Goal: Task Accomplishment & Management: Complete application form

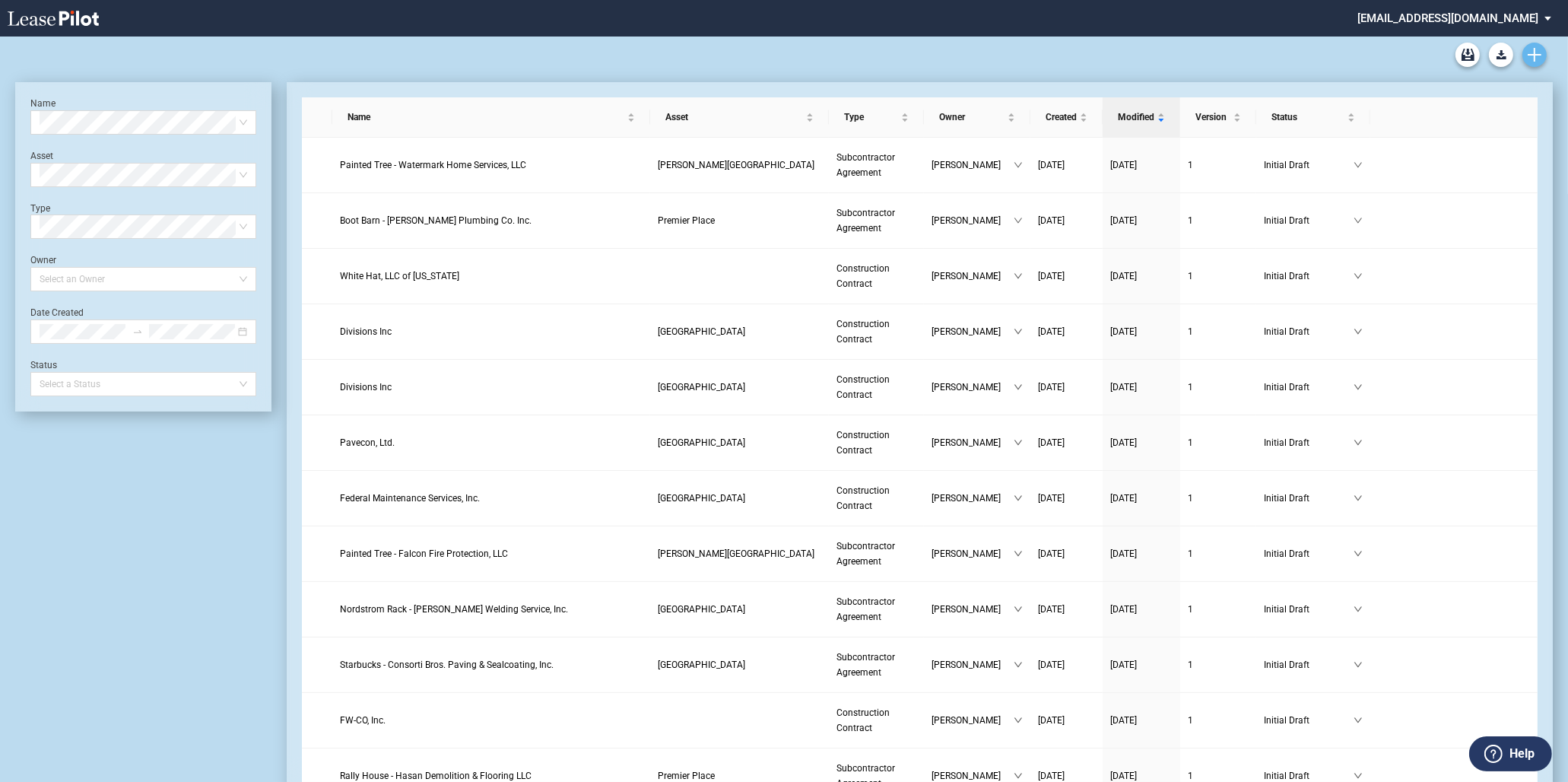
click at [1534, 48] on icon "Create new document" at bounding box center [1534, 54] width 14 height 14
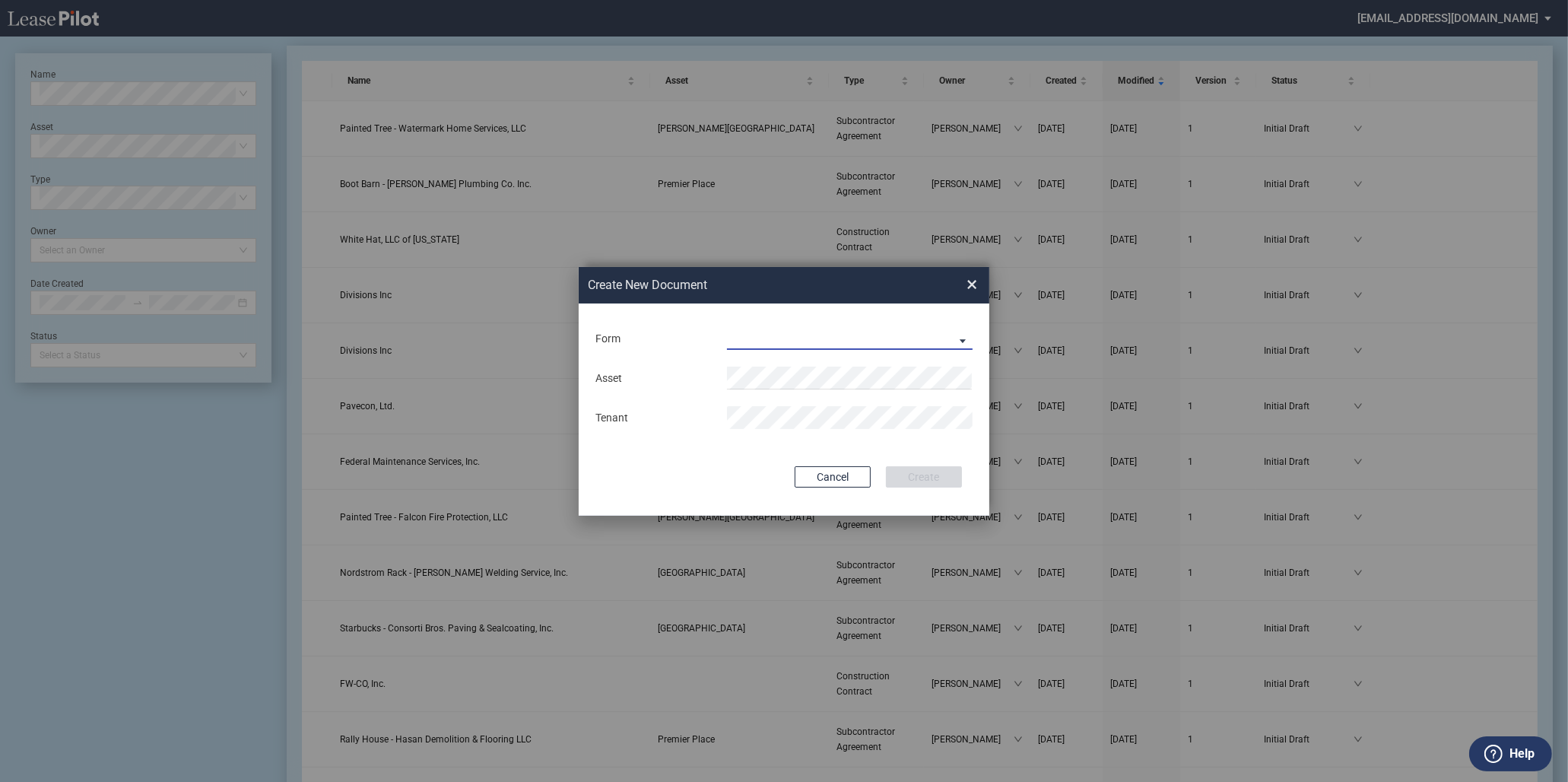
click at [861, 336] on md-select "Construction Contract Subcontractor Agreement" at bounding box center [849, 338] width 246 height 23
click at [796, 334] on div "Construction Contract" at bounding box center [786, 340] width 117 height 17
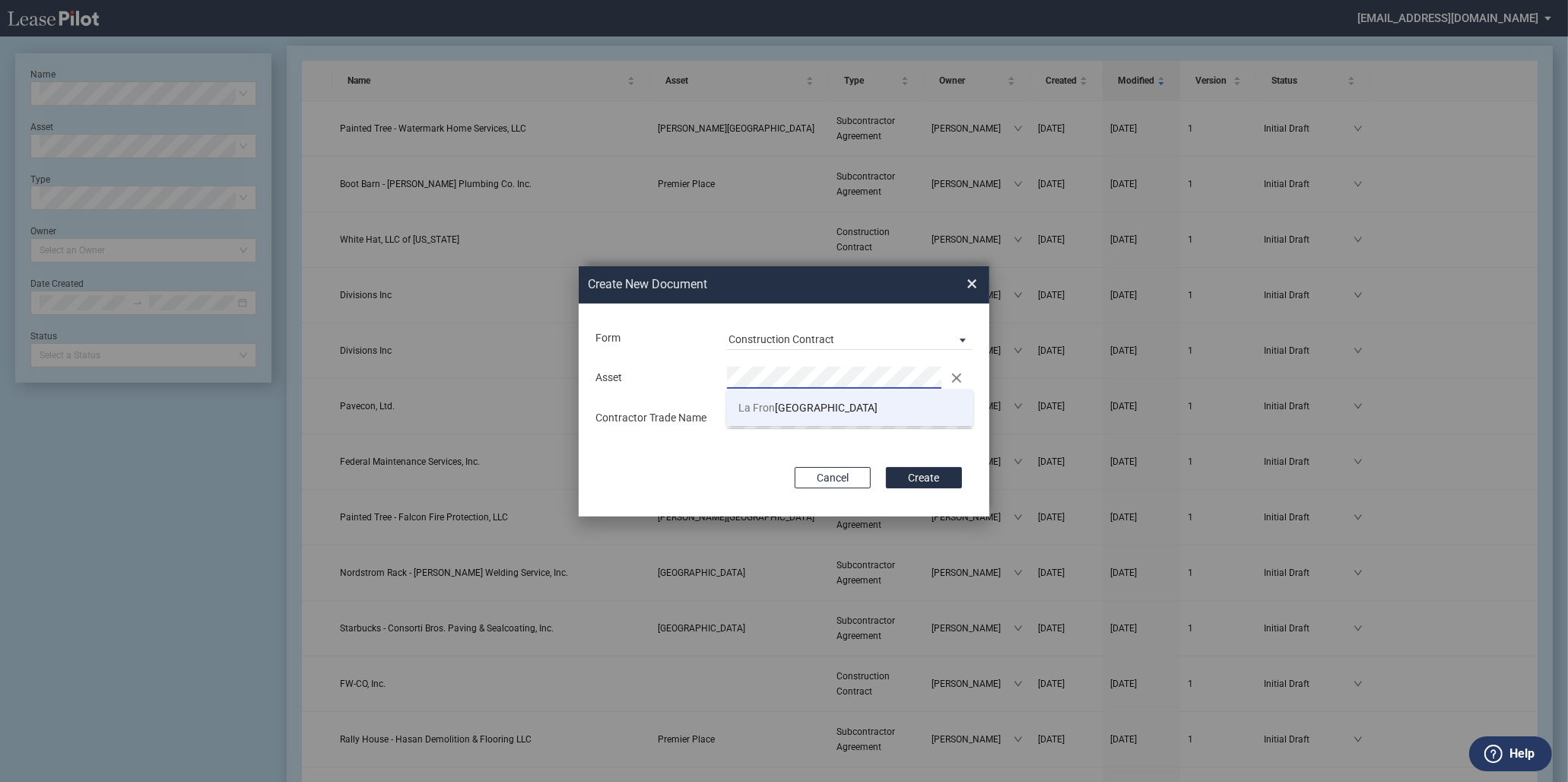
click at [807, 398] on li "La Fron tera Village" at bounding box center [849, 408] width 246 height 37
click at [764, 430] on md-input-container "Contractor Trade Name" at bounding box center [784, 417] width 380 height 27
click at [886, 467] on button "Create" at bounding box center [923, 477] width 76 height 21
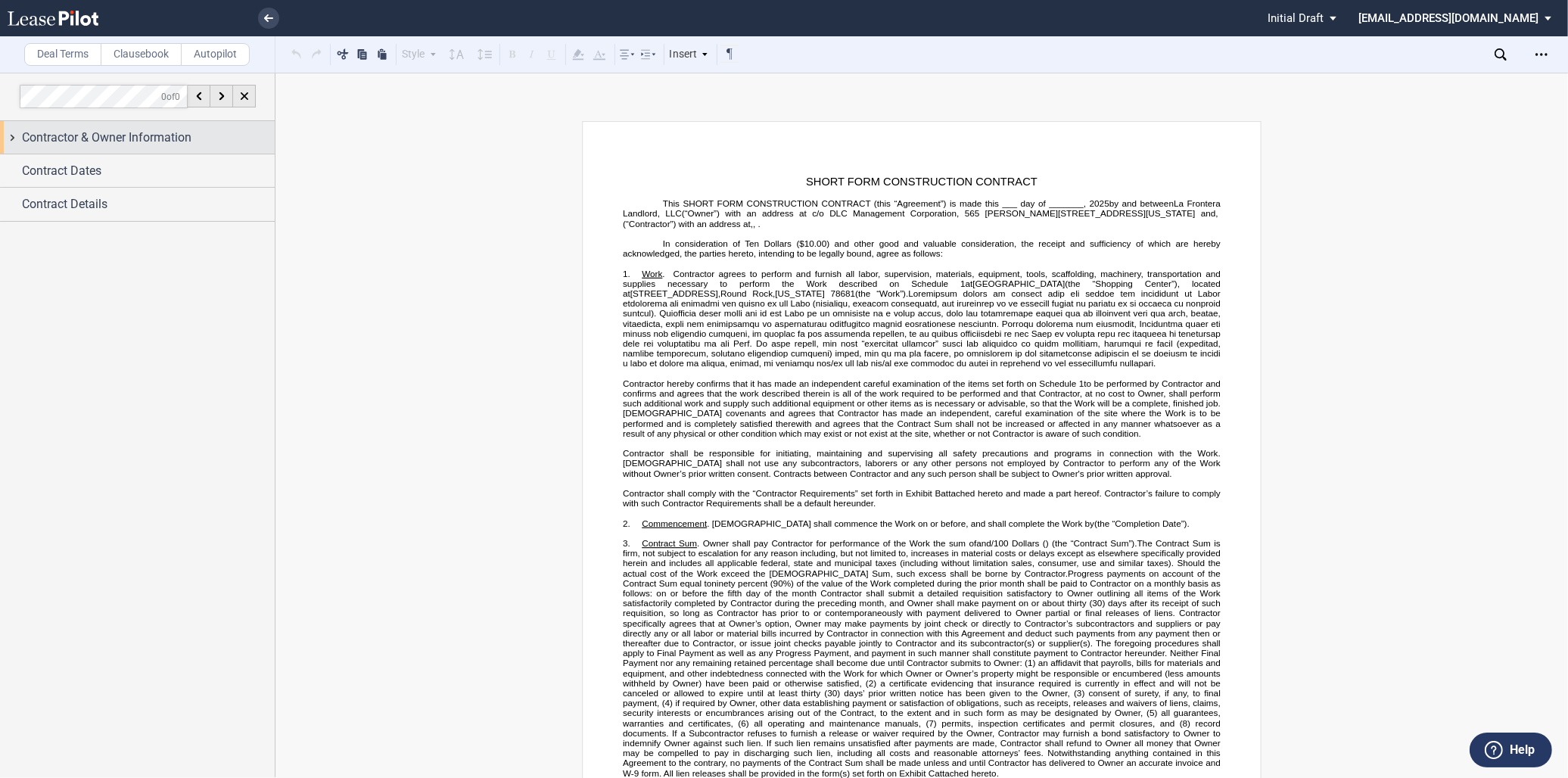
click at [88, 142] on span "Contractor & Owner Information" at bounding box center [106, 137] width 170 height 18
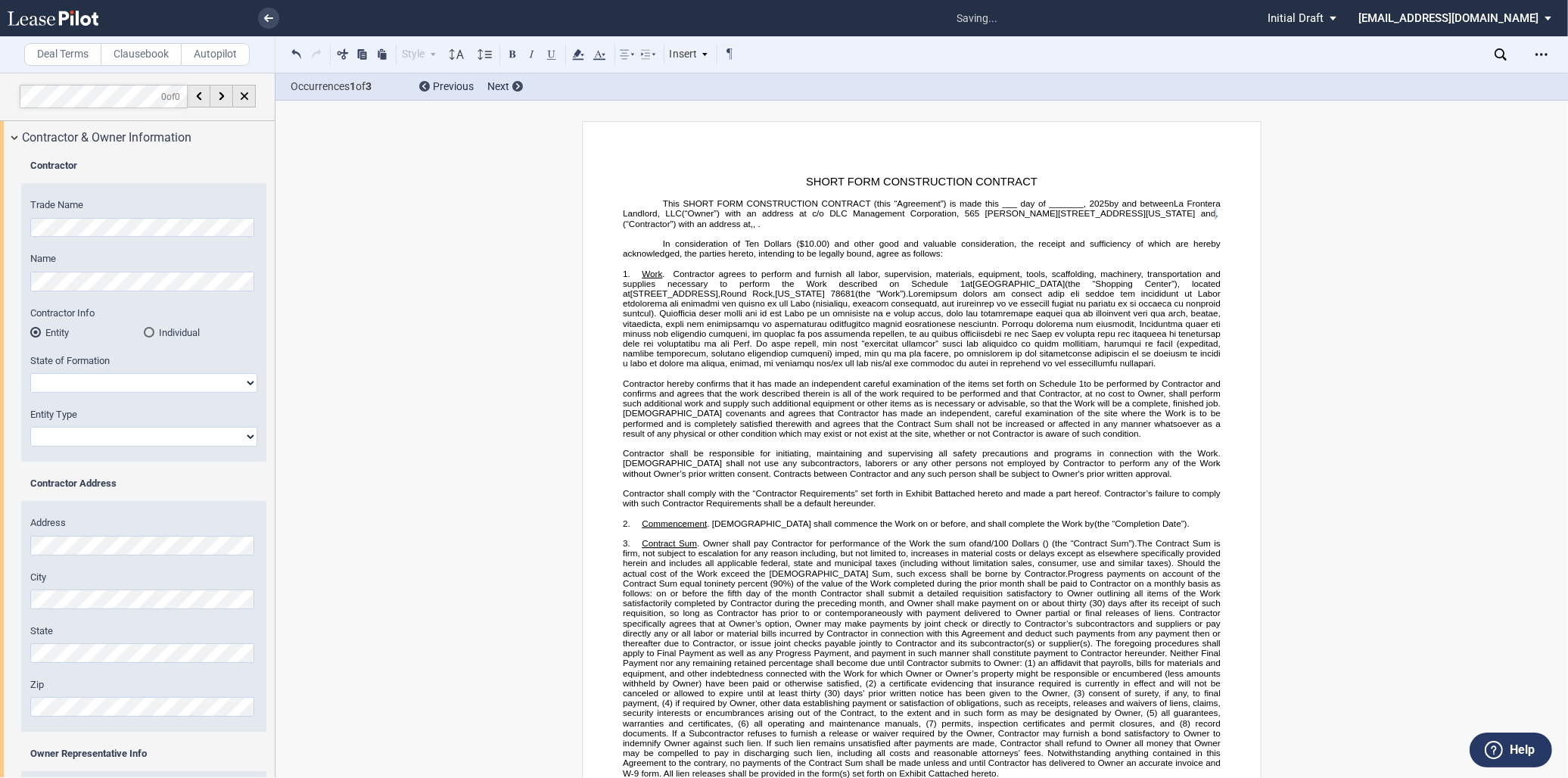
click at [155, 247] on div "Trade Name Name Contractor Info Entity Individual State of Formation [US_STATE]…" at bounding box center [144, 329] width 246 height 263
click at [112, 375] on select "[US_STATE] [US_STATE] [US_STATE] [US_STATE] [US_STATE] [US_STATE] [US_STATE] [U…" at bounding box center [144, 382] width 227 height 19
select select "[US_STATE]"
click at [30, 373] on select "[US_STATE] [US_STATE] [US_STATE] [US_STATE] [US_STATE] [US_STATE] [US_STATE] [U…" at bounding box center [144, 382] width 227 height 19
click at [93, 443] on select "Corporation Limited Liability Company General Partnership Limited Partnership O…" at bounding box center [144, 436] width 227 height 19
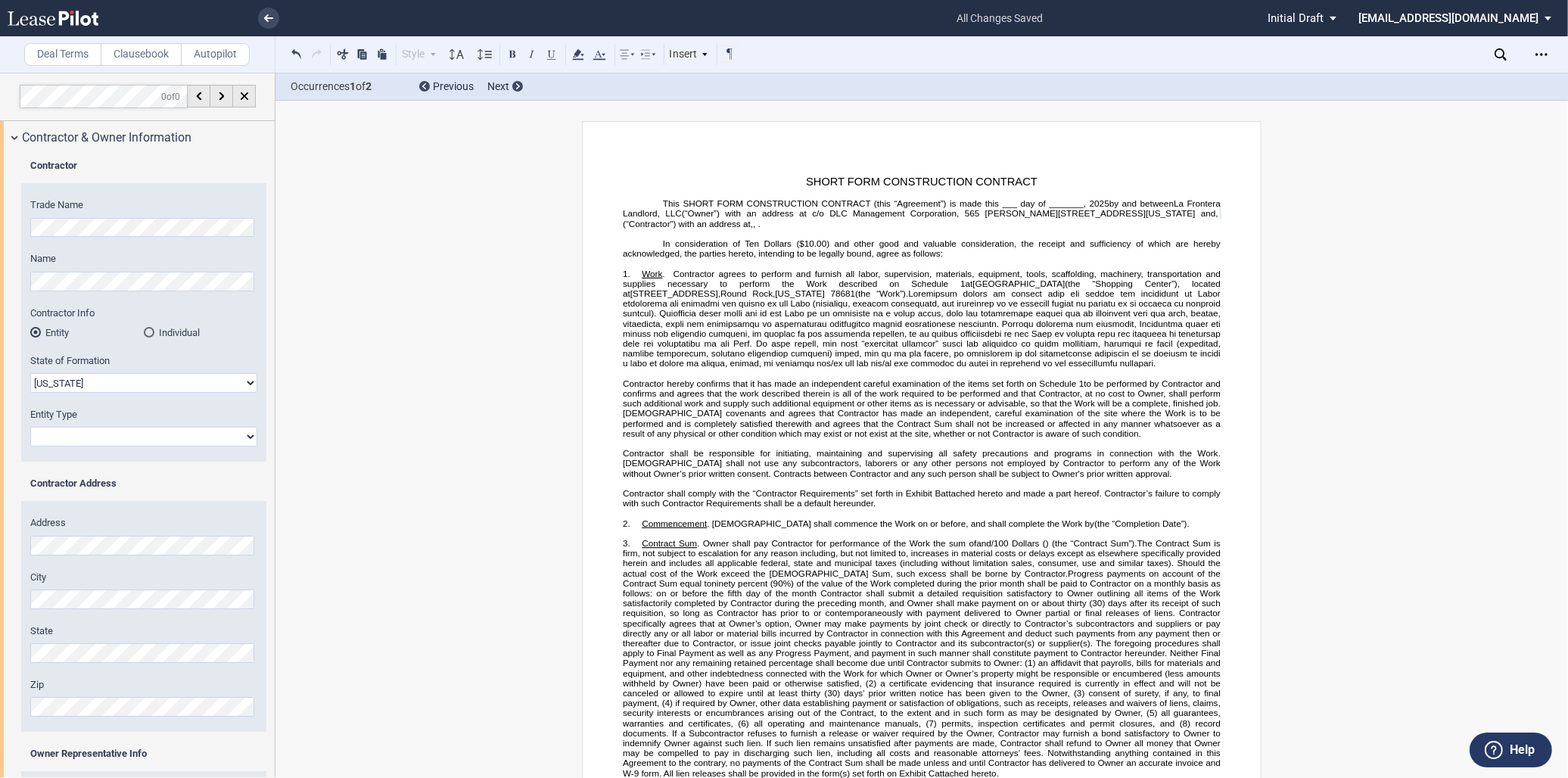
select select "Limited Liability Company"
click at [30, 427] on select "Corporation Limited Liability Company General Partnership Limited Partnership O…" at bounding box center [144, 436] width 227 height 19
click at [115, 532] on div "Address" at bounding box center [144, 535] width 227 height 38
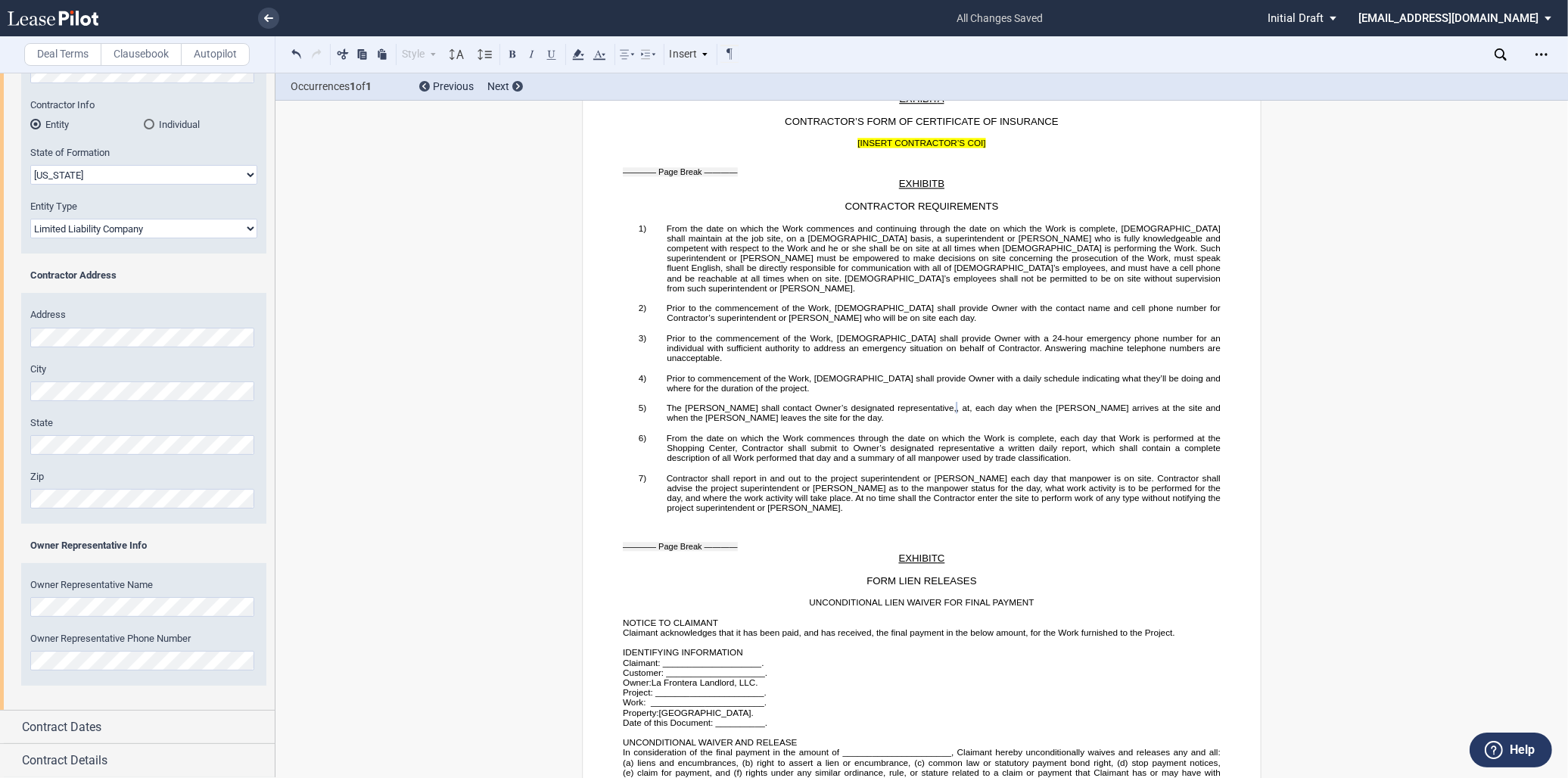
scroll to position [3169, 0]
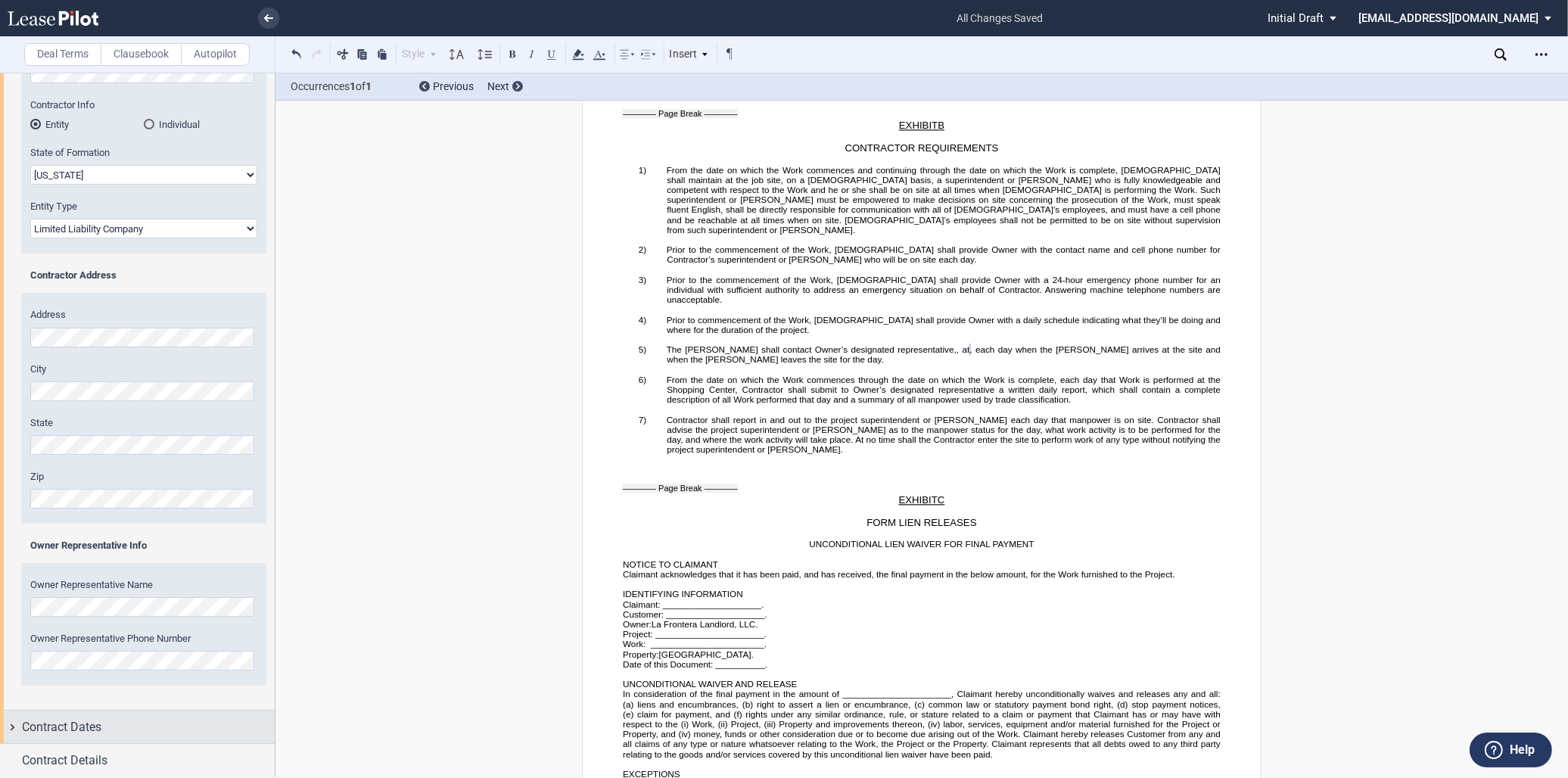
click at [46, 728] on span "Contract Dates" at bounding box center [61, 728] width 80 height 18
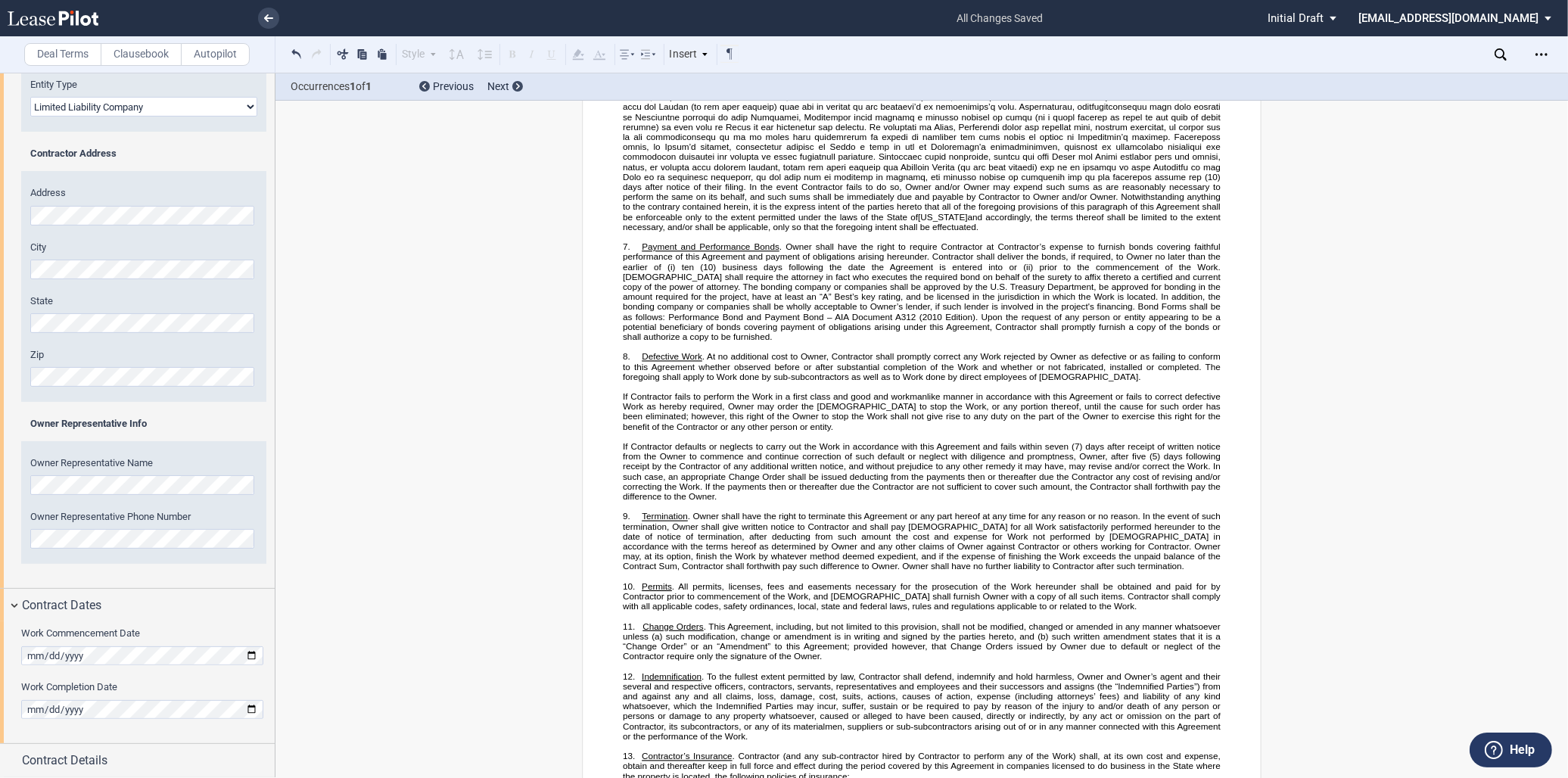
scroll to position [152, 0]
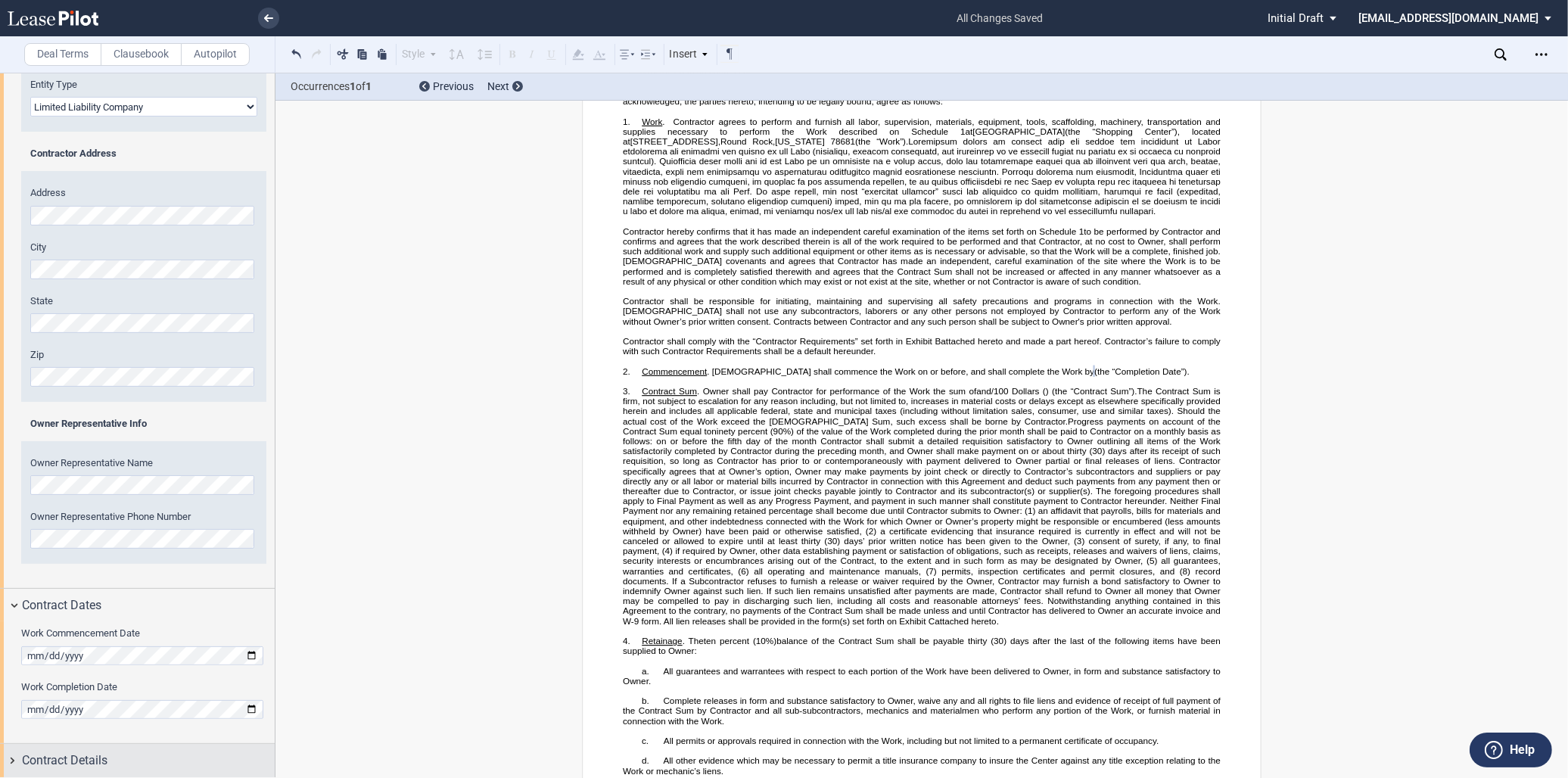
click at [76, 762] on span "Contract Details" at bounding box center [64, 761] width 85 height 18
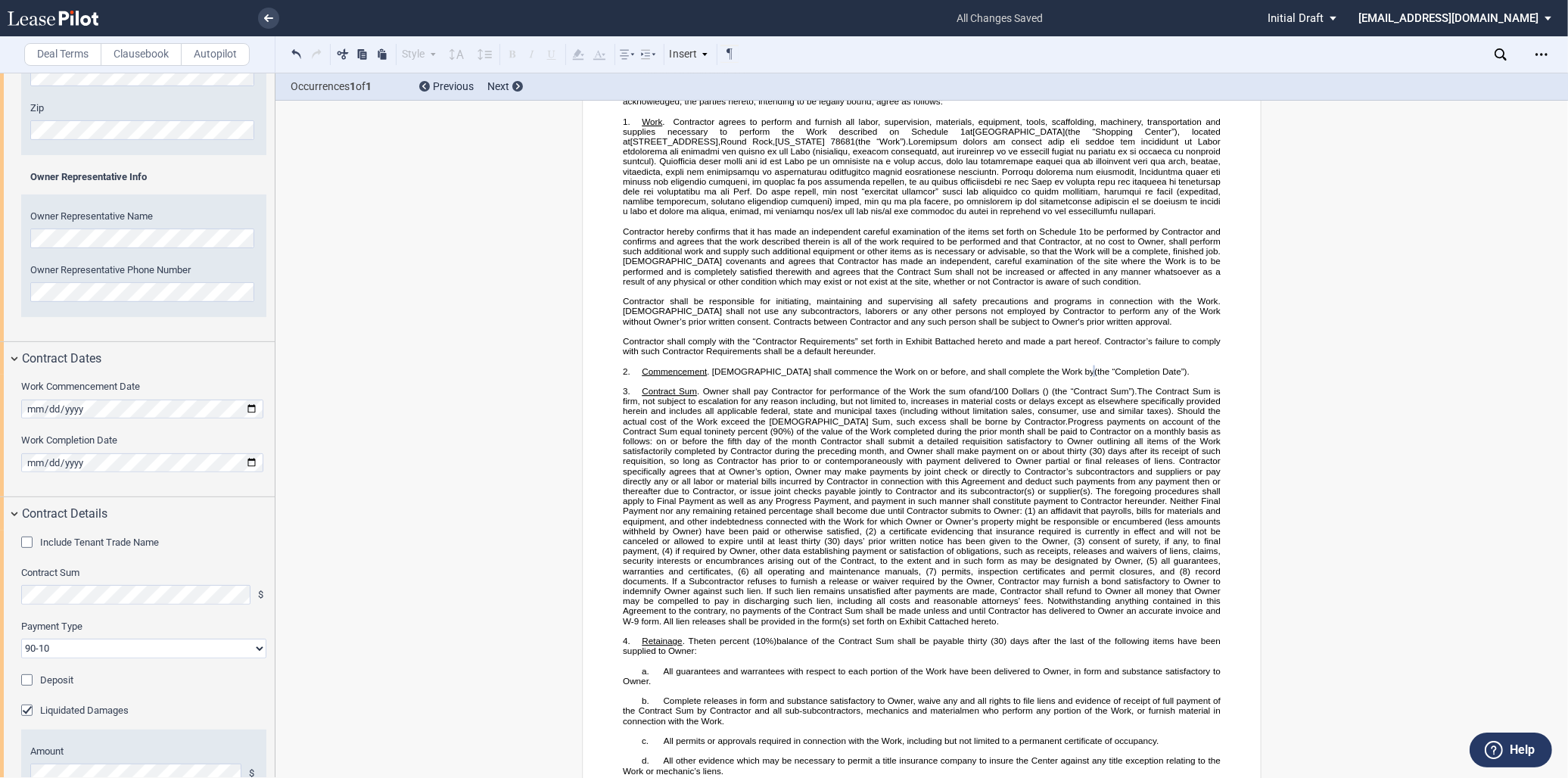
scroll to position [583, 0]
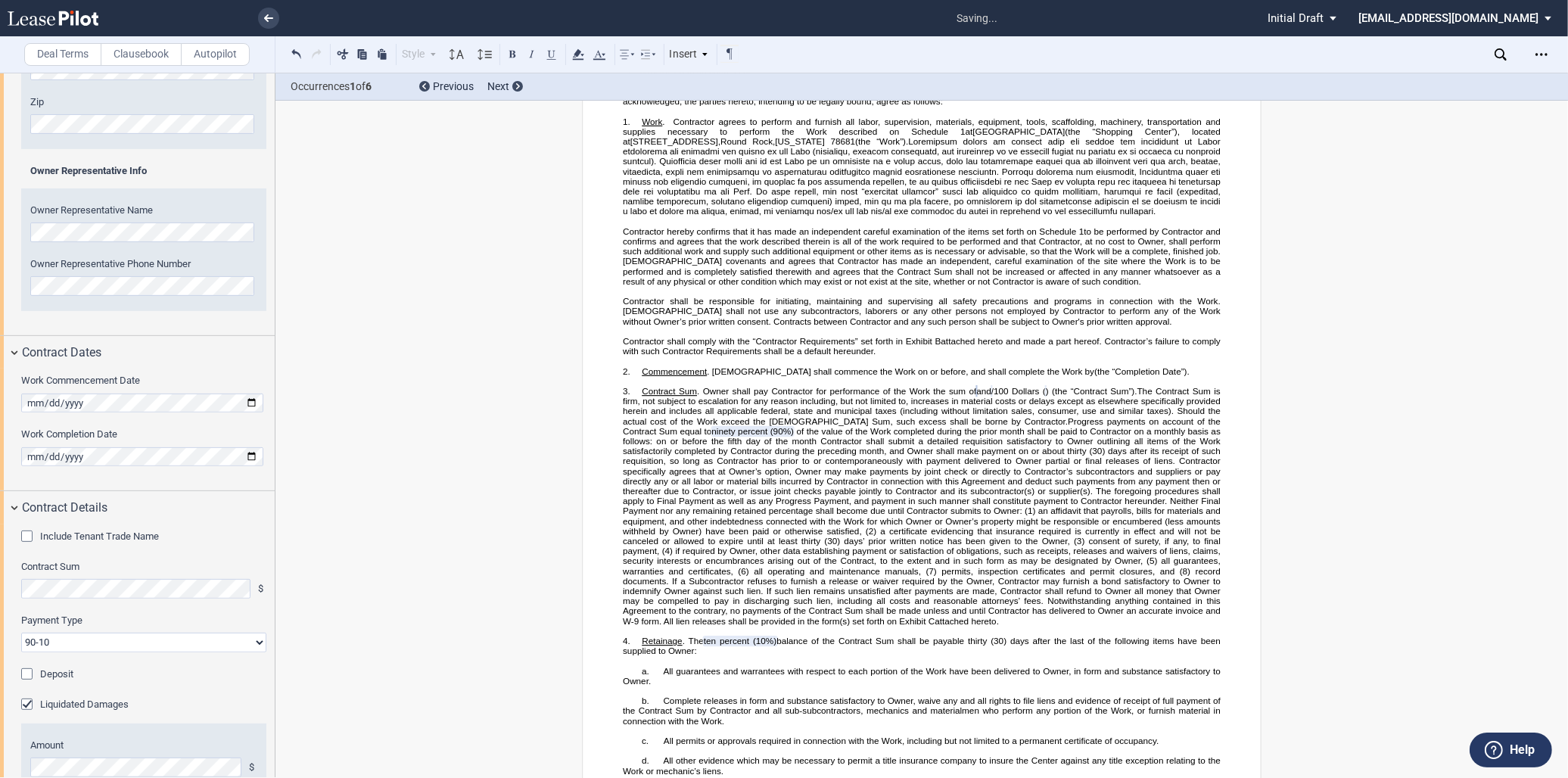
click at [109, 643] on select "90-10 30-30-30-10 100 Upon Completion" at bounding box center [144, 641] width 246 height 19
select select "100 Upon Completion"
click at [21, 633] on select "90-10 30-30-30-10 100 Upon Completion" at bounding box center [144, 641] width 246 height 19
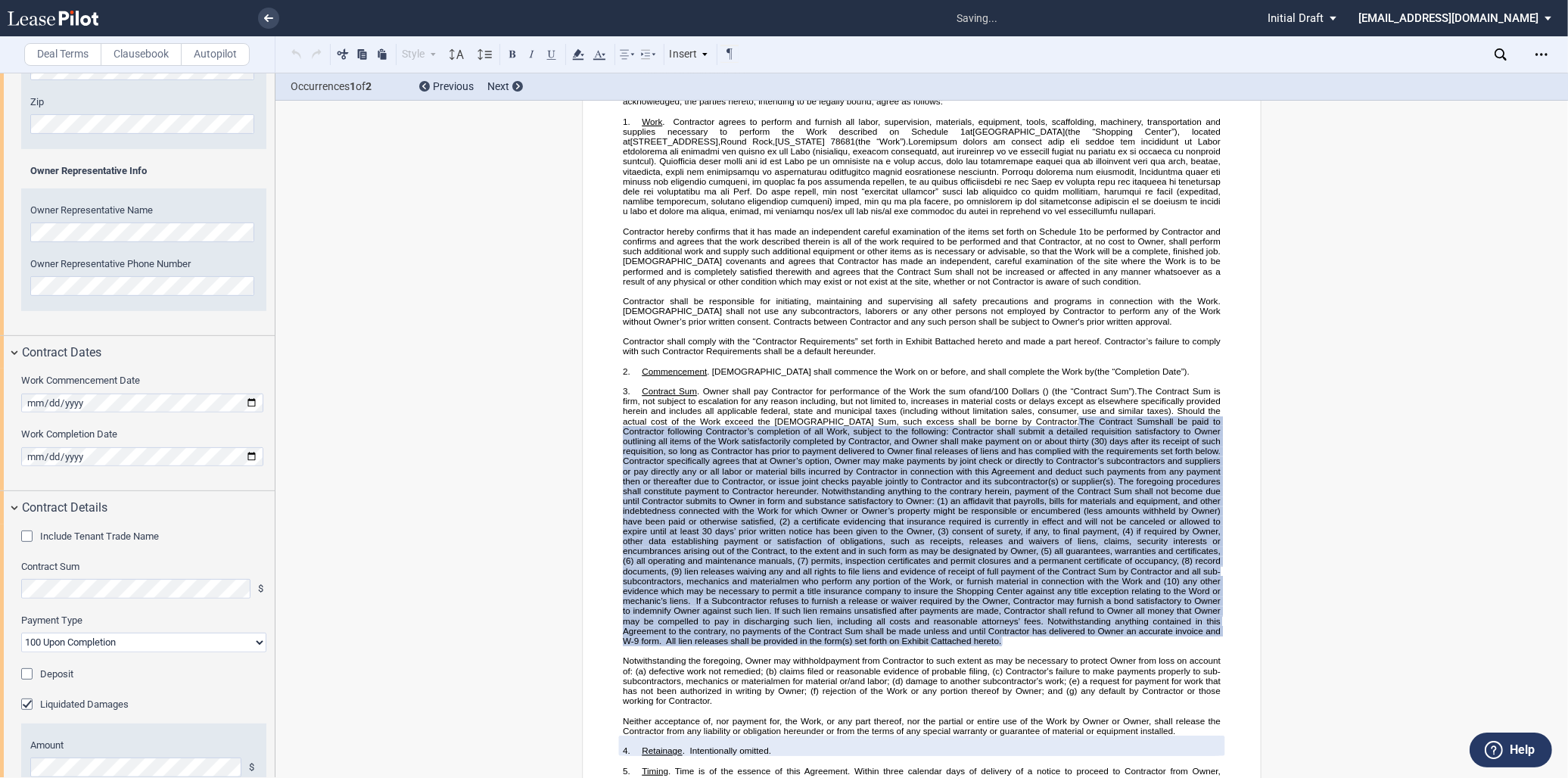
click at [28, 675] on div "Deposit" at bounding box center [28, 675] width 16 height 16
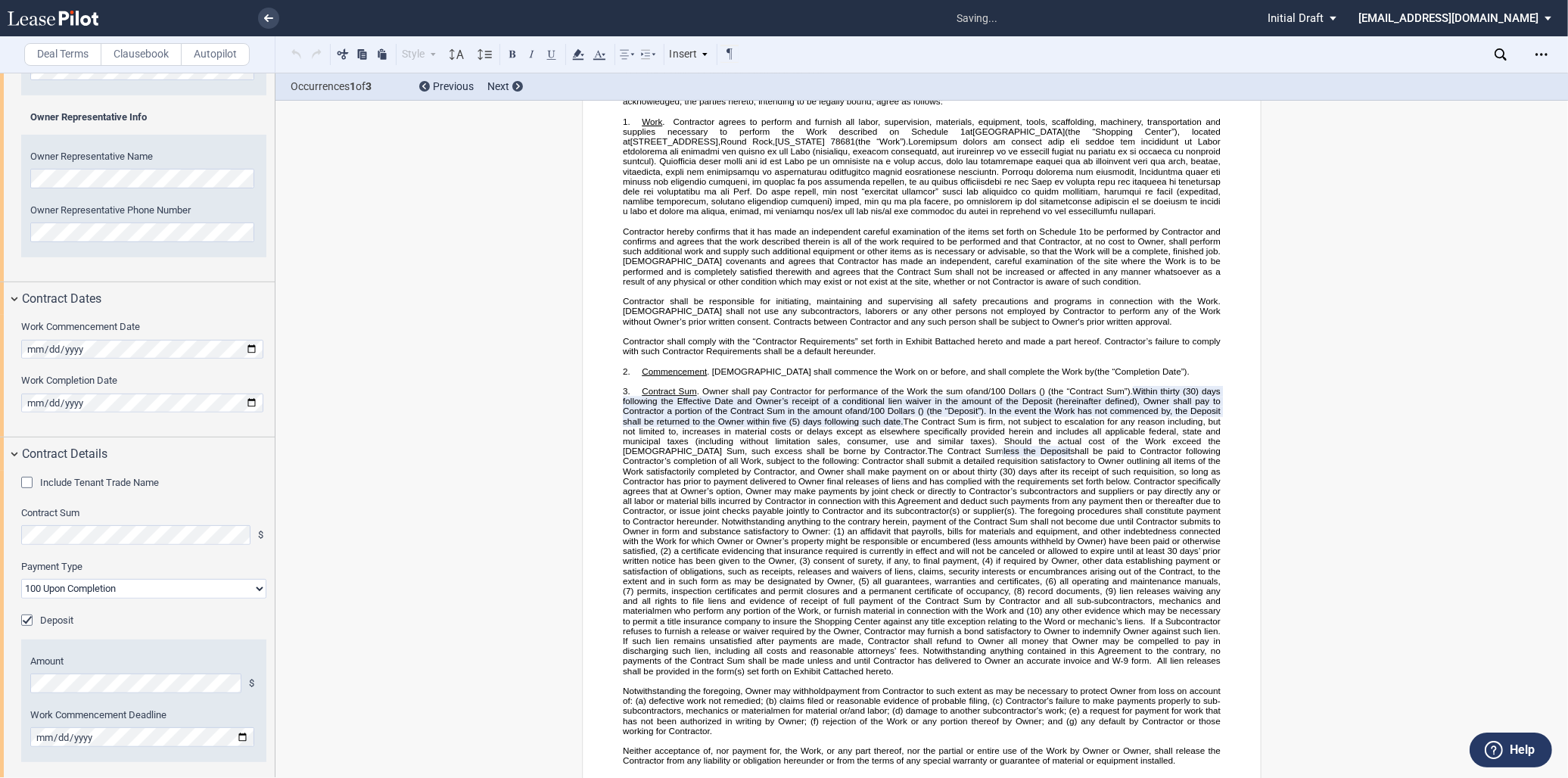
scroll to position [667, 0]
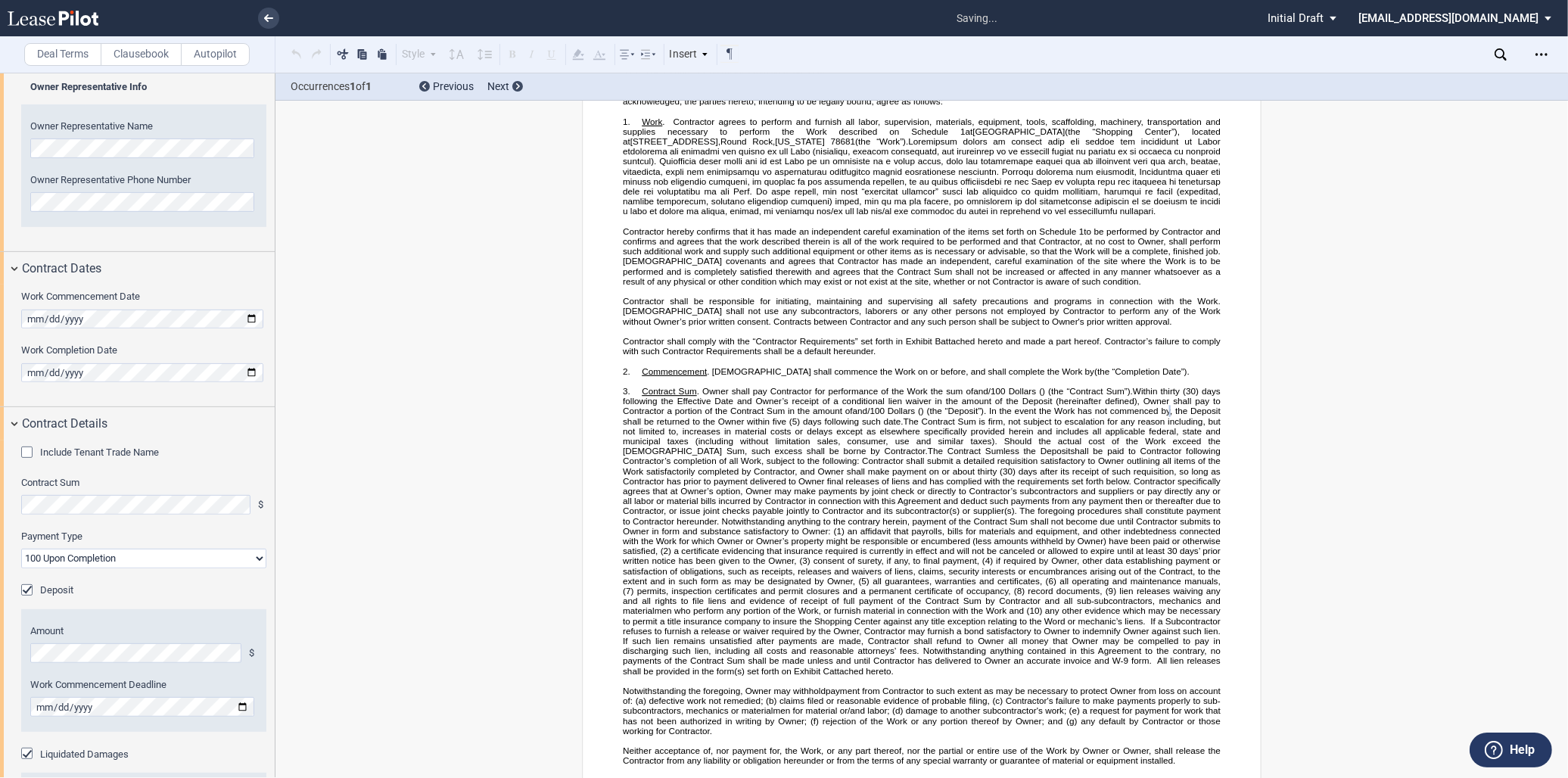
click at [21, 750] on div "Liquidated Damages" at bounding box center [28, 755] width 16 height 16
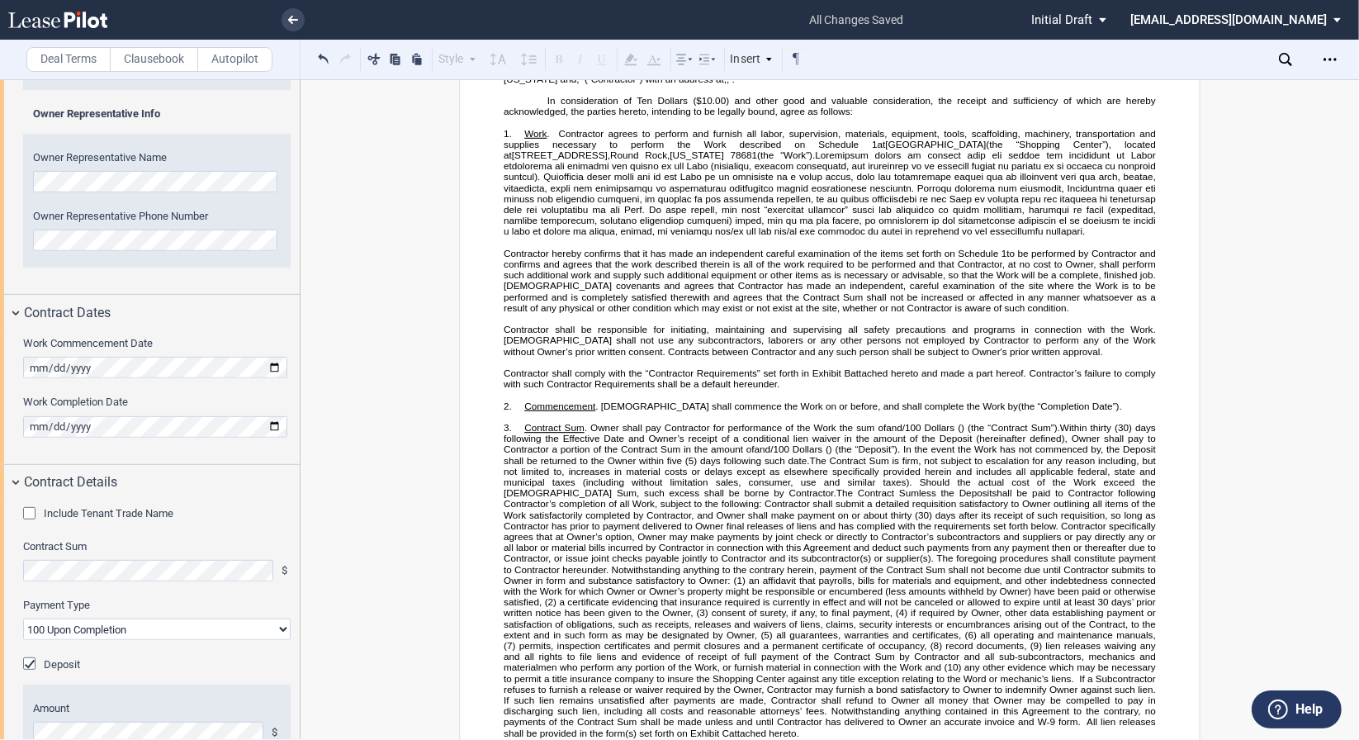
scroll to position [914, 0]
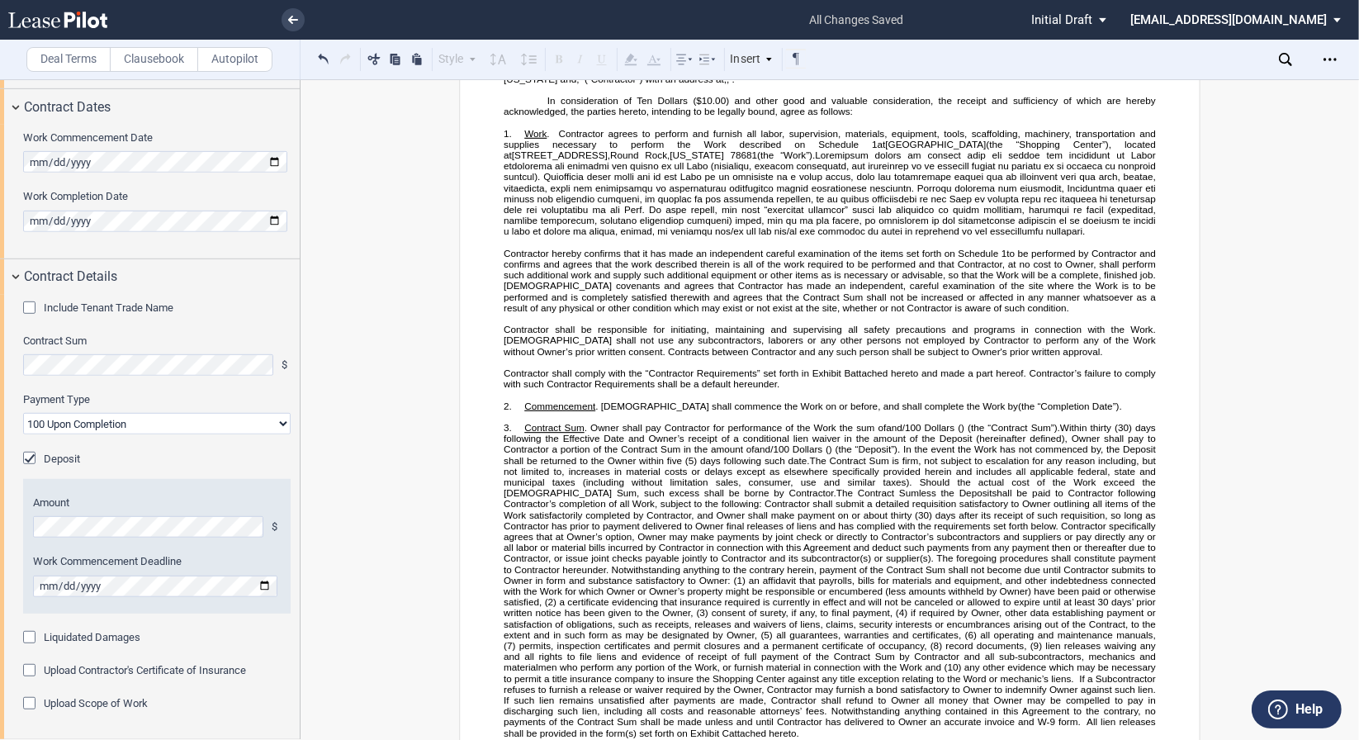
click at [35, 699] on div "Upload Scope of Work" at bounding box center [31, 705] width 17 height 17
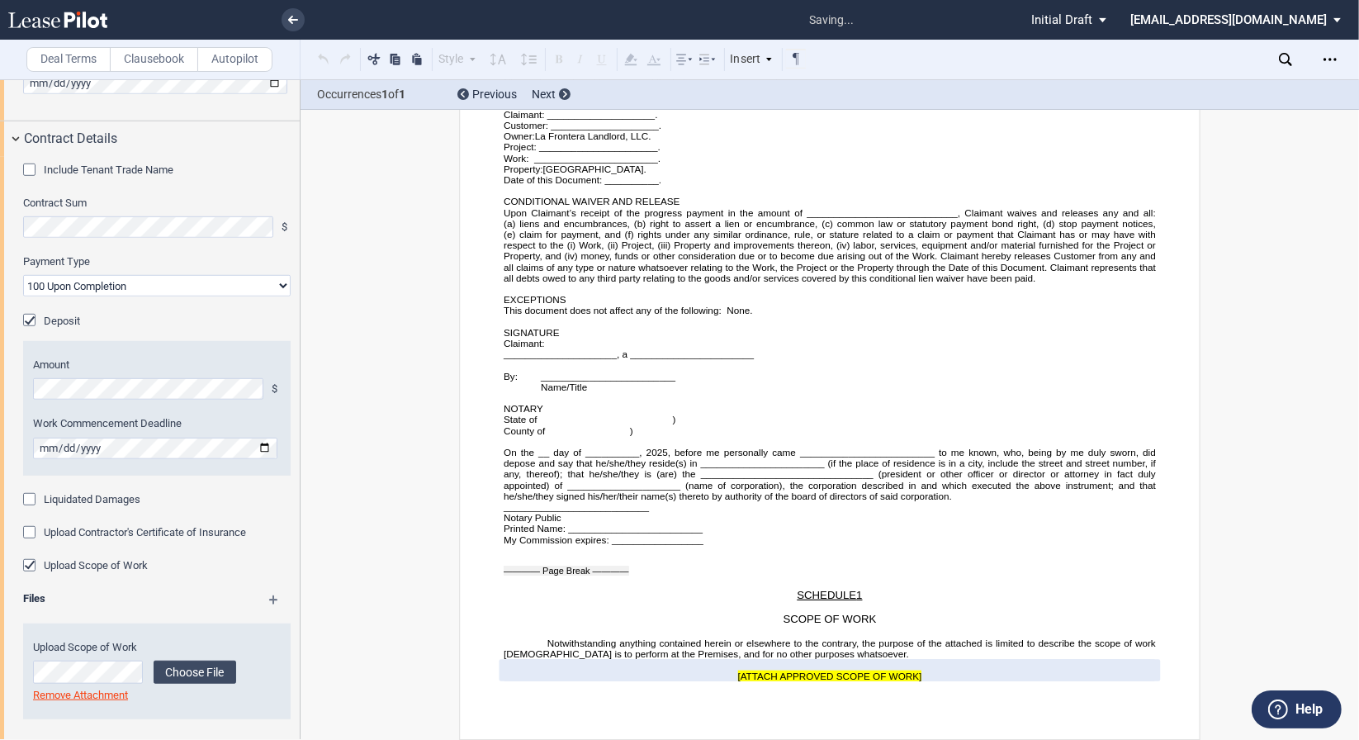
scroll to position [1059, 0]
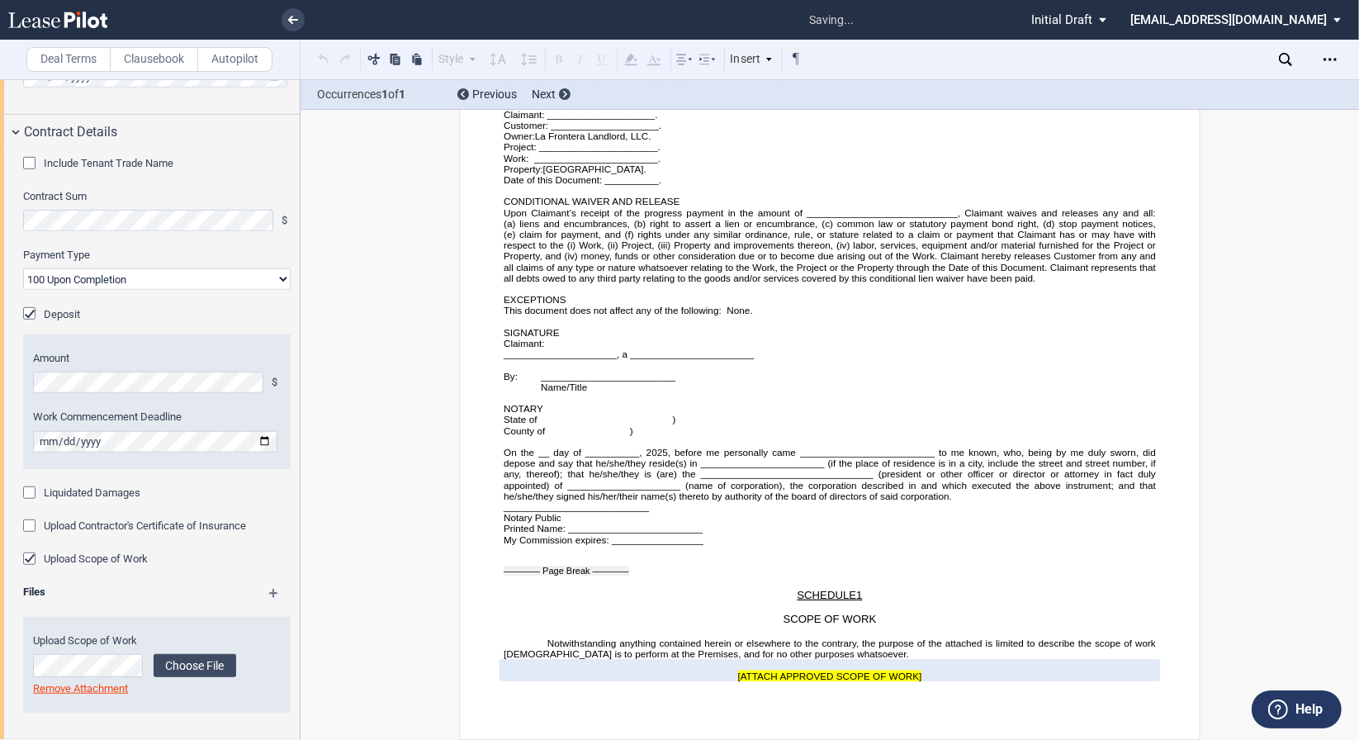
click at [271, 595] on md-icon at bounding box center [281, 599] width 24 height 20
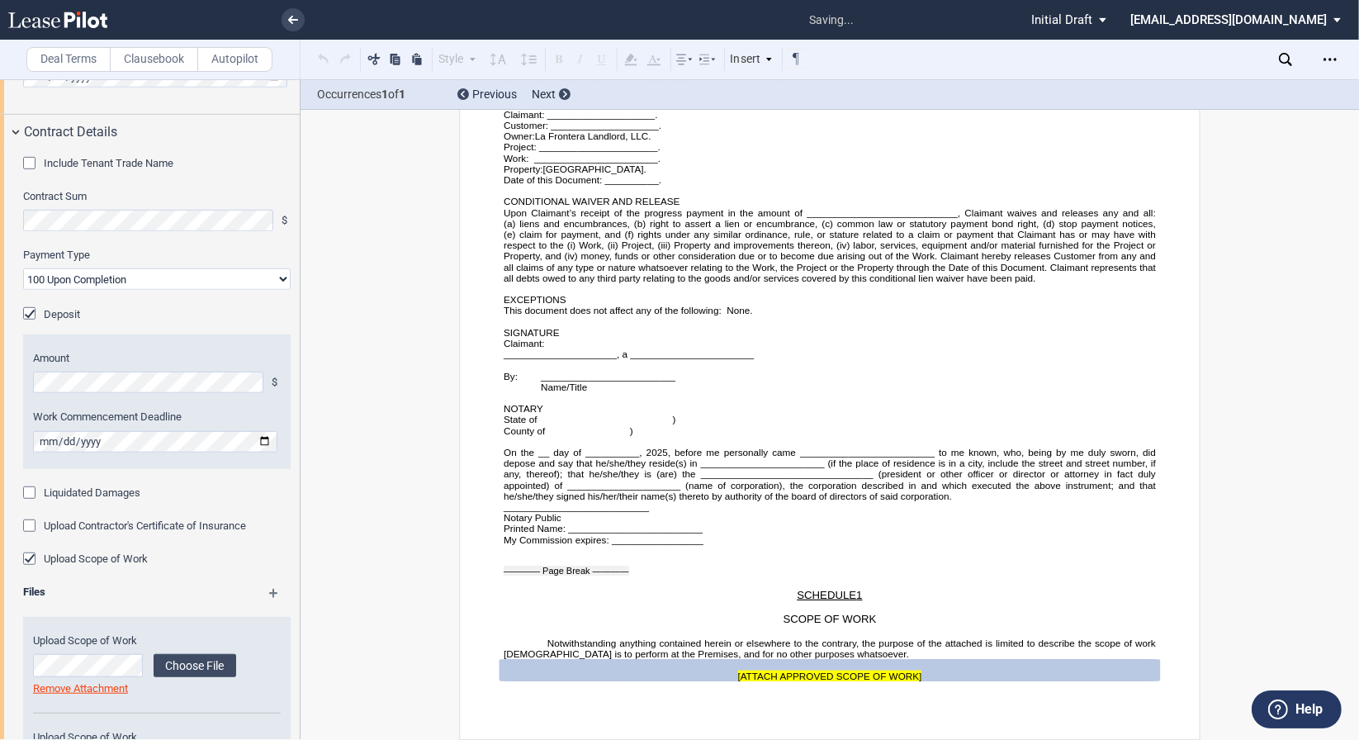
click at [271, 595] on md-icon at bounding box center [281, 599] width 24 height 20
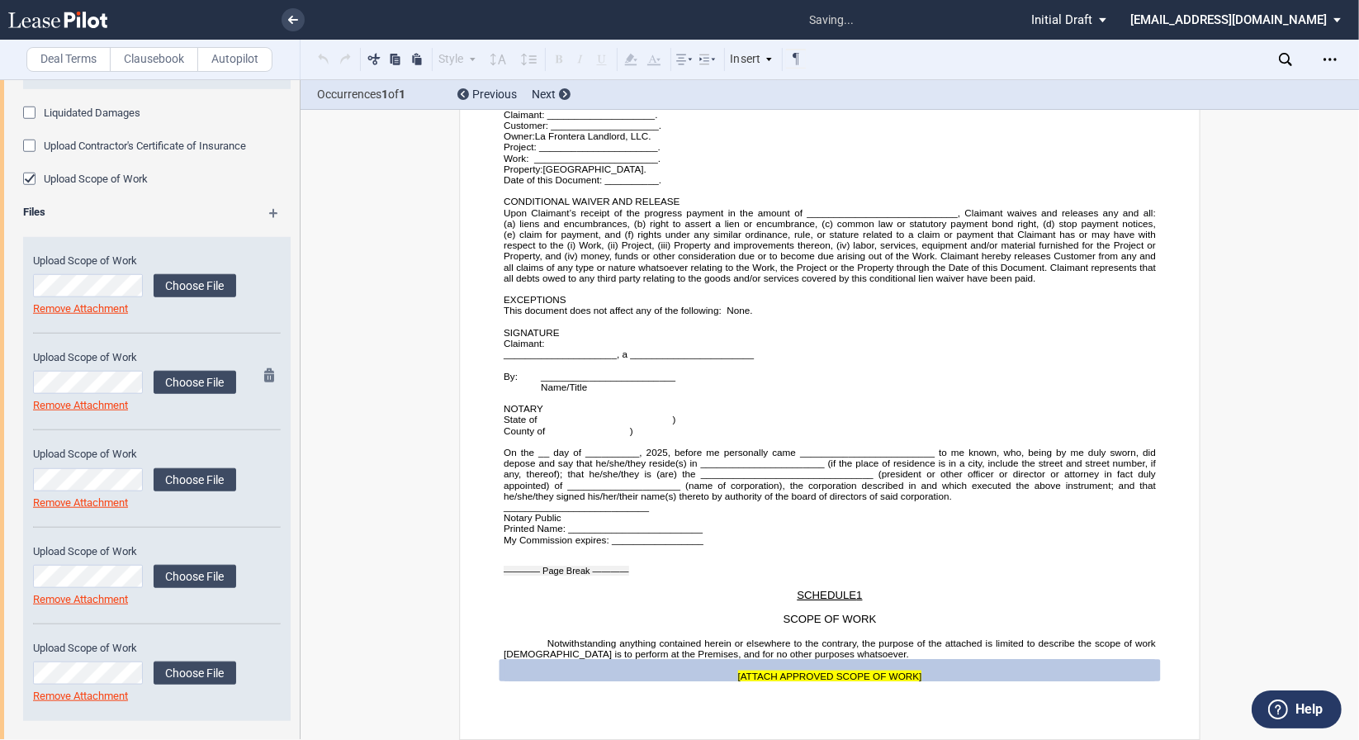
scroll to position [1447, 0]
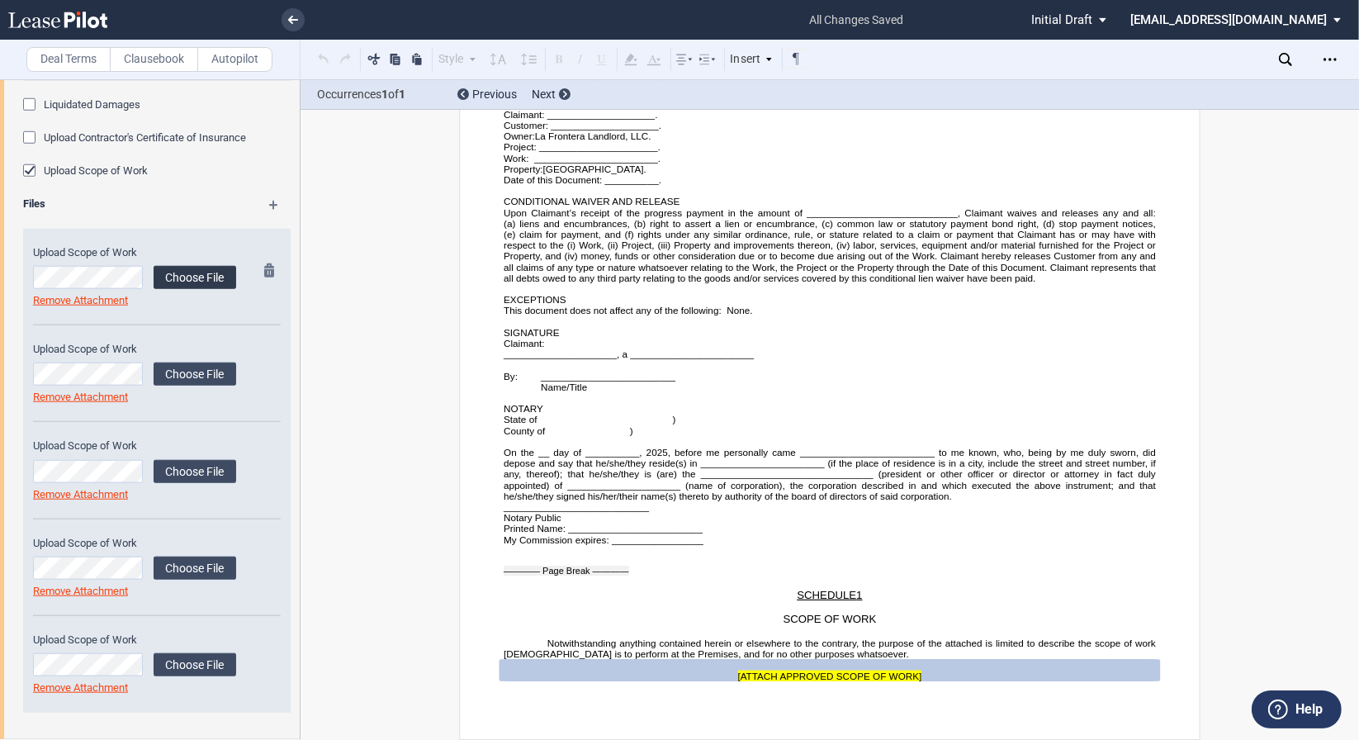
click at [178, 278] on label "Choose File" at bounding box center [195, 277] width 83 height 23
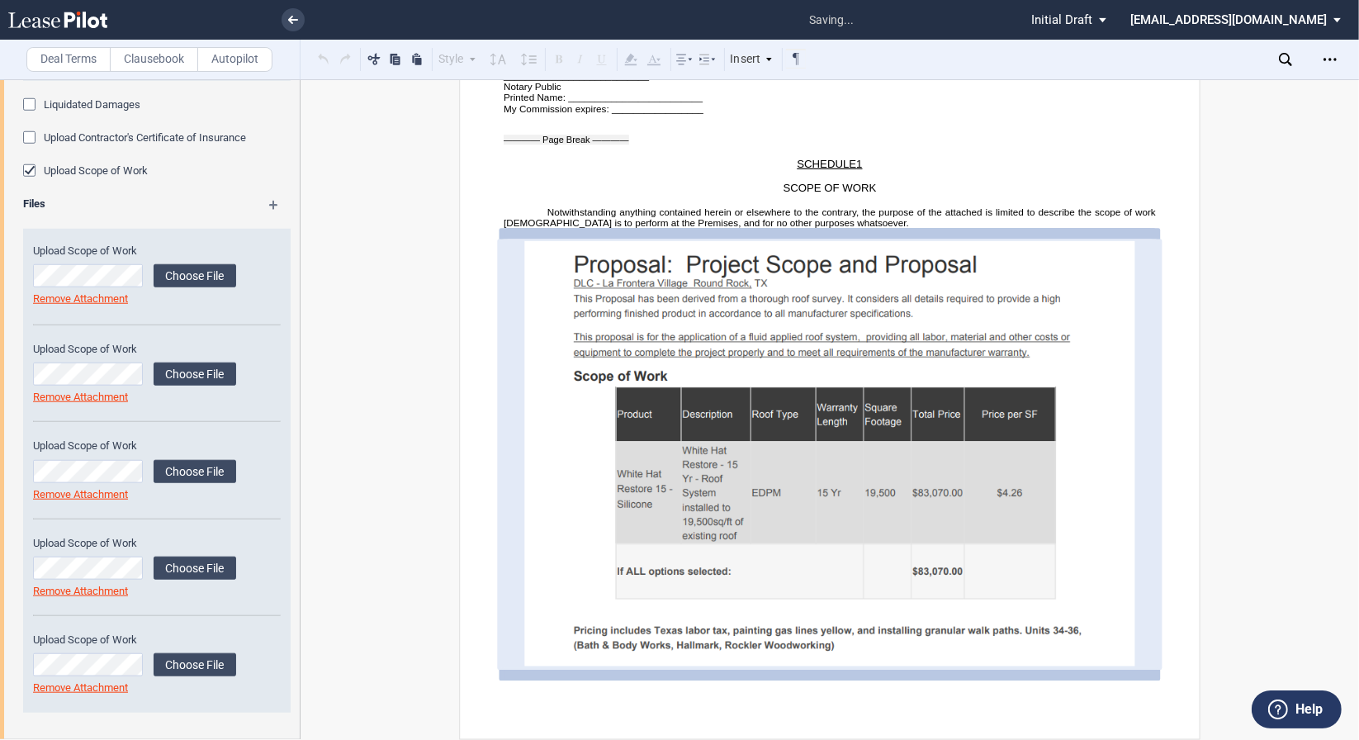
scroll to position [6586, 0]
click at [212, 370] on label "Choose File" at bounding box center [195, 374] width 83 height 23
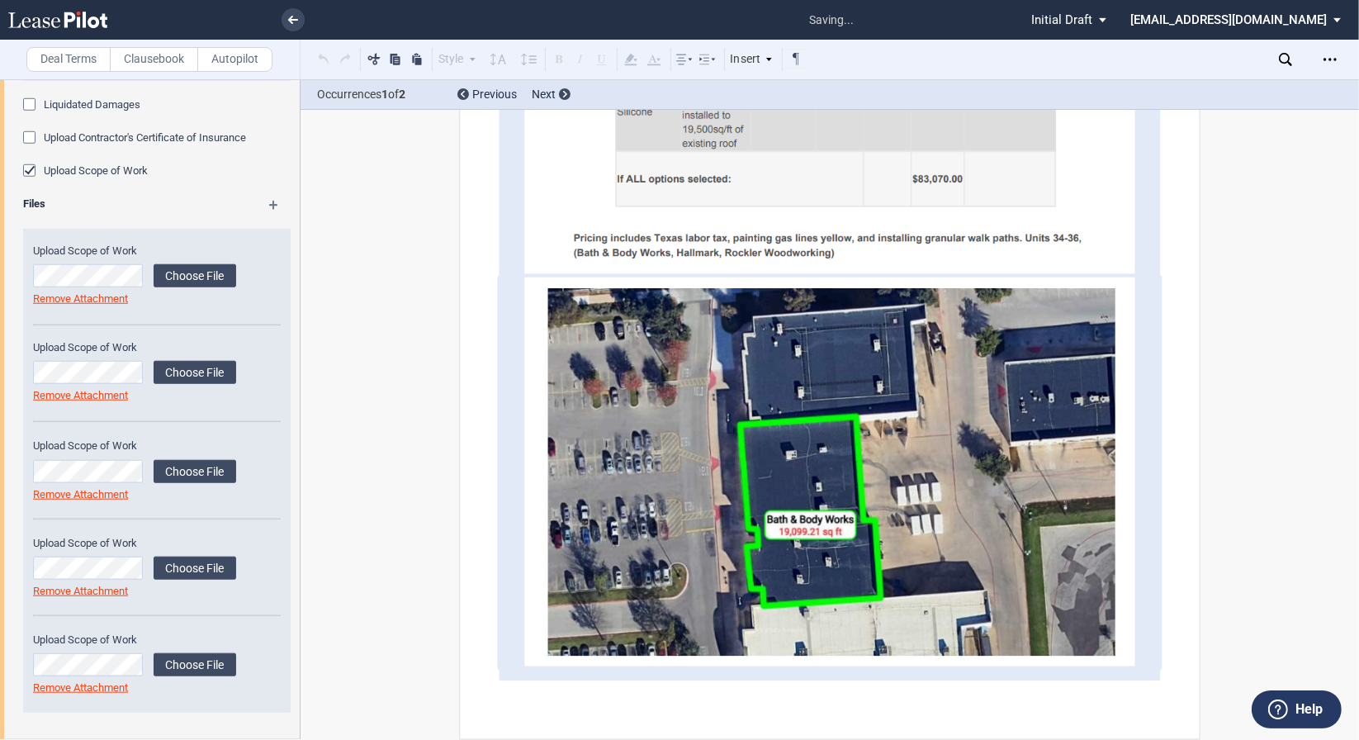
scroll to position [6733, 0]
click at [196, 472] on label "Choose File" at bounding box center [195, 471] width 83 height 23
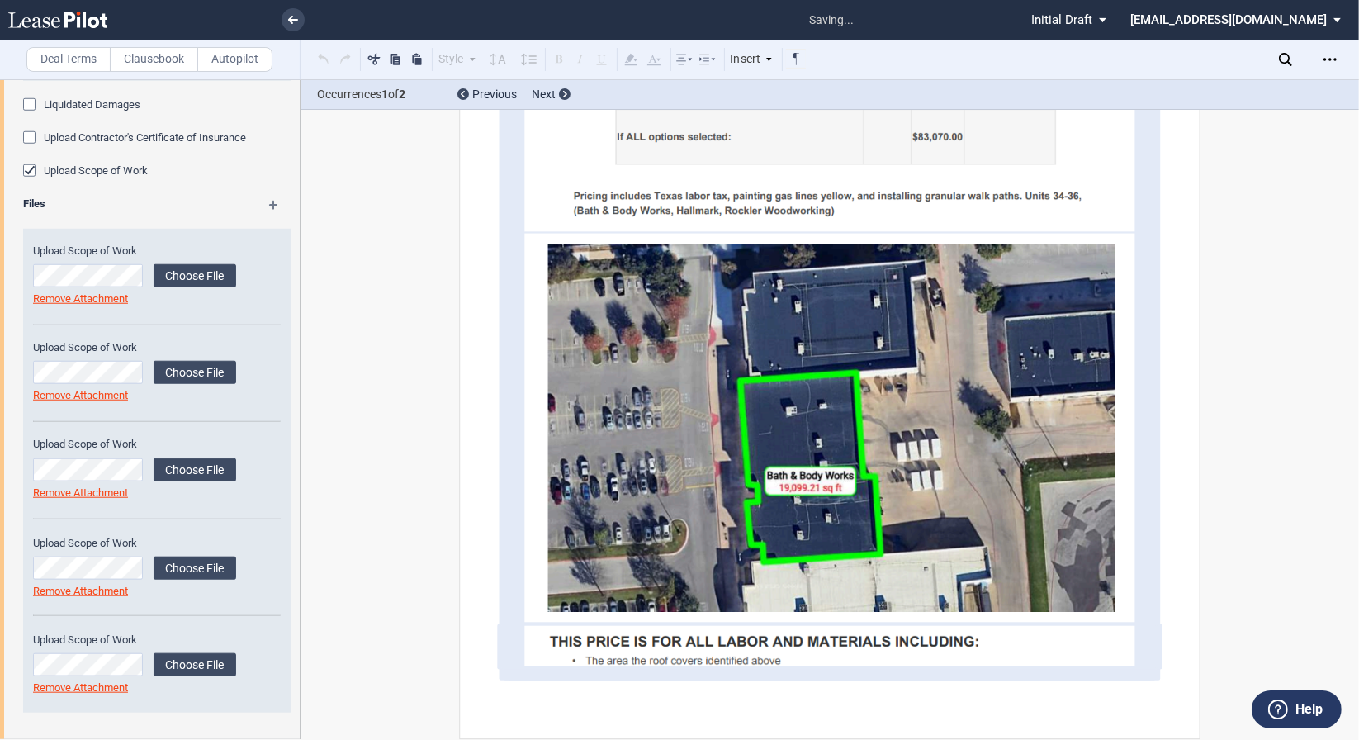
scroll to position [7021, 0]
click at [216, 562] on label "Choose File" at bounding box center [195, 568] width 83 height 23
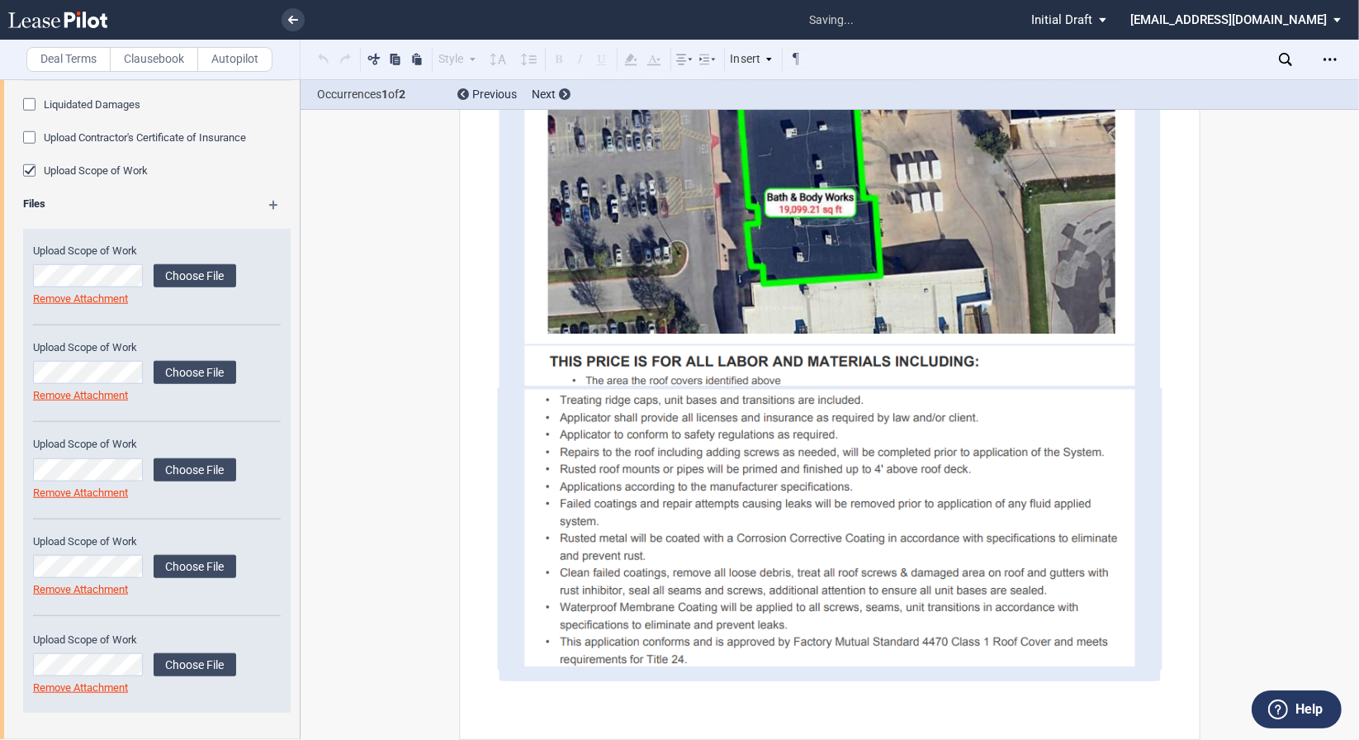
scroll to position [7196, 0]
click at [596, 386] on img at bounding box center [829, 366] width 610 height 40
click at [173, 671] on label "Choose File" at bounding box center [195, 664] width 83 height 23
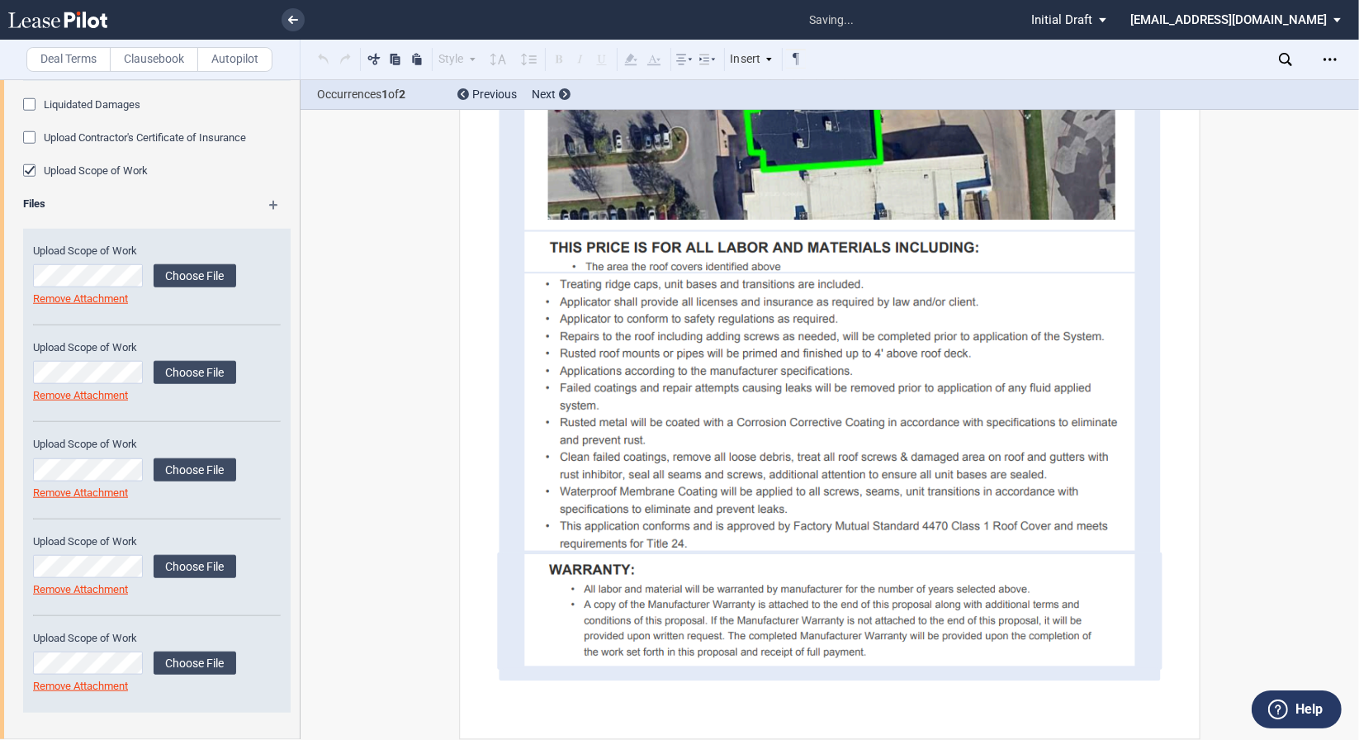
scroll to position [7414, 0]
click at [647, 406] on img at bounding box center [829, 412] width 610 height 277
click at [616, 396] on img at bounding box center [829, 412] width 610 height 277
click at [632, 446] on img at bounding box center [829, 412] width 610 height 277
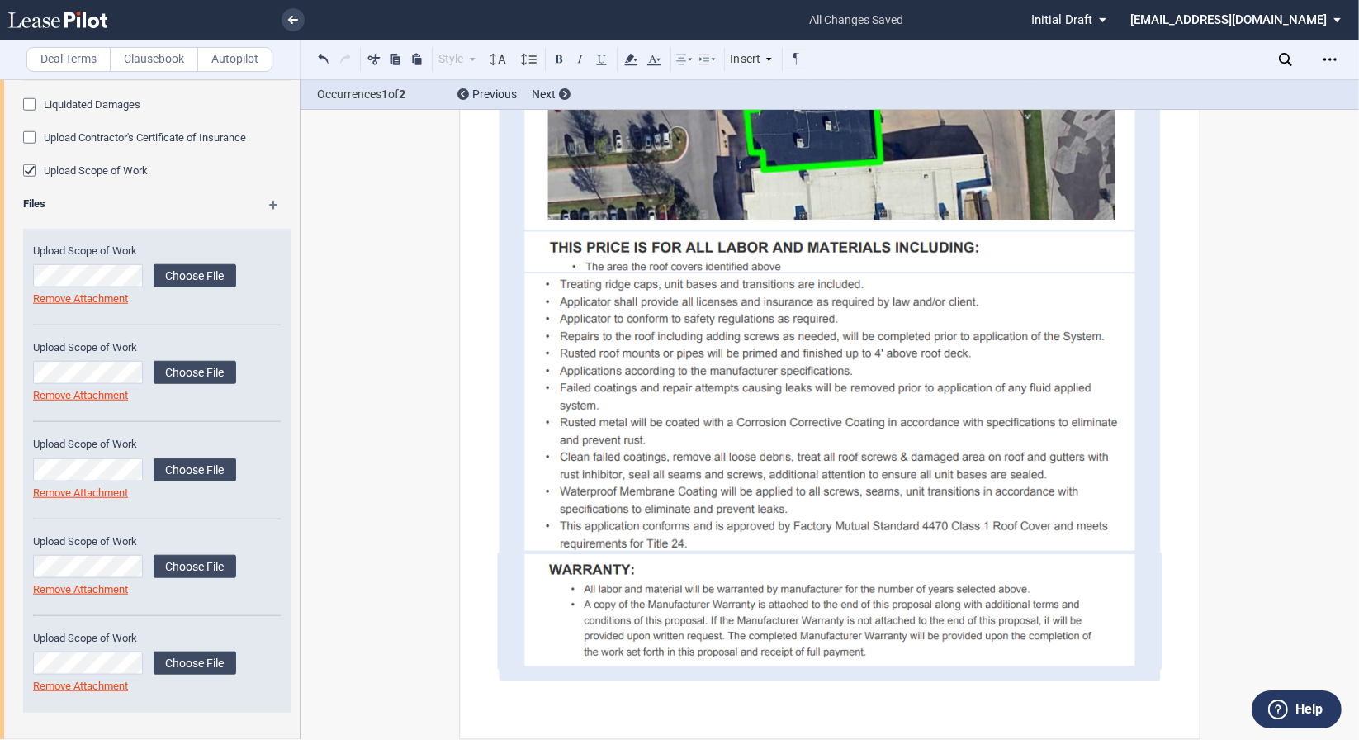
drag, startPoint x: 1144, startPoint y: 434, endPoint x: 1173, endPoint y: 434, distance: 28.9
click at [1149, 436] on div at bounding box center [830, 413] width 652 height 278
click at [1095, 449] on img at bounding box center [829, 412] width 610 height 277
click at [1071, 456] on img at bounding box center [829, 412] width 610 height 277
click at [979, 459] on img at bounding box center [829, 412] width 610 height 277
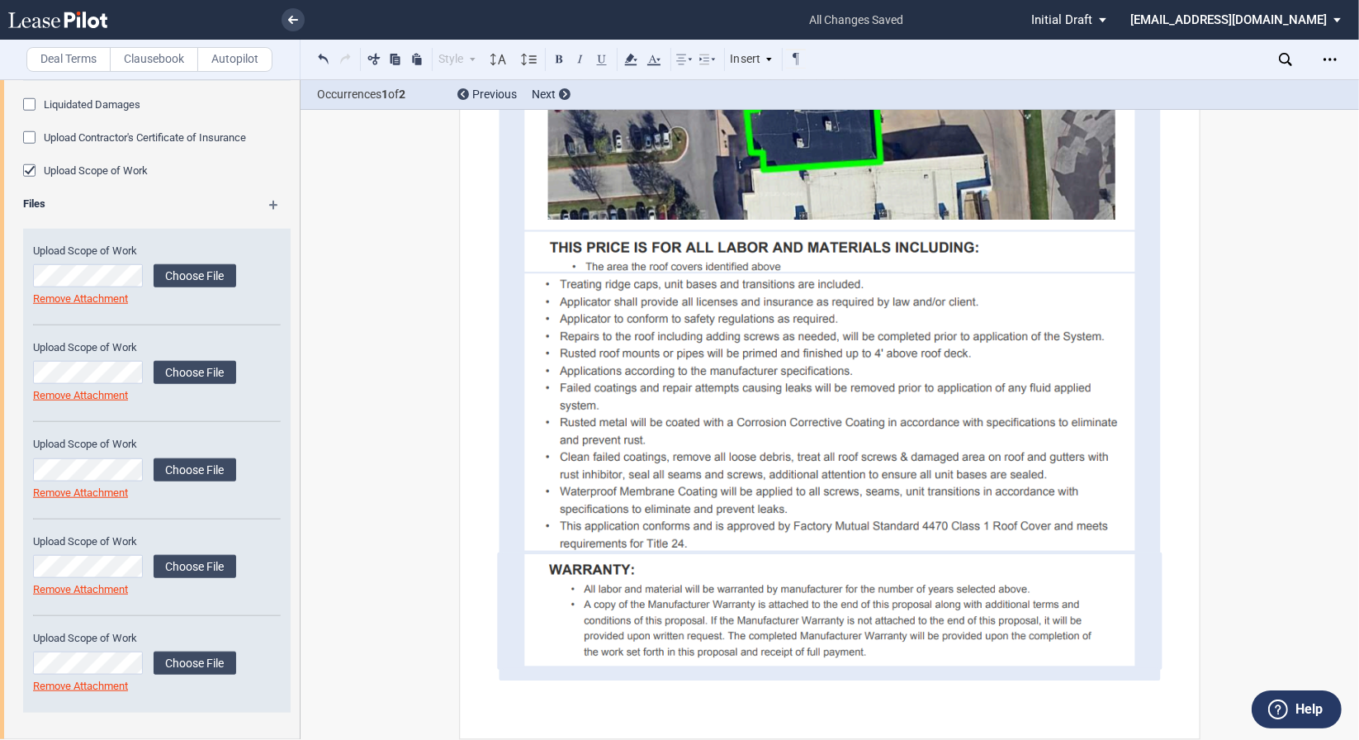
click at [979, 459] on img at bounding box center [829, 412] width 610 height 277
click at [856, 444] on img at bounding box center [829, 412] width 610 height 277
click at [747, 384] on img at bounding box center [829, 412] width 610 height 277
click at [403, 425] on div "Deal Terms Clausebook Autopilot Style Normal 8pt 9pt 10pt 10.5pt 11pt 12pt 14pt…" at bounding box center [679, 409] width 1359 height 661
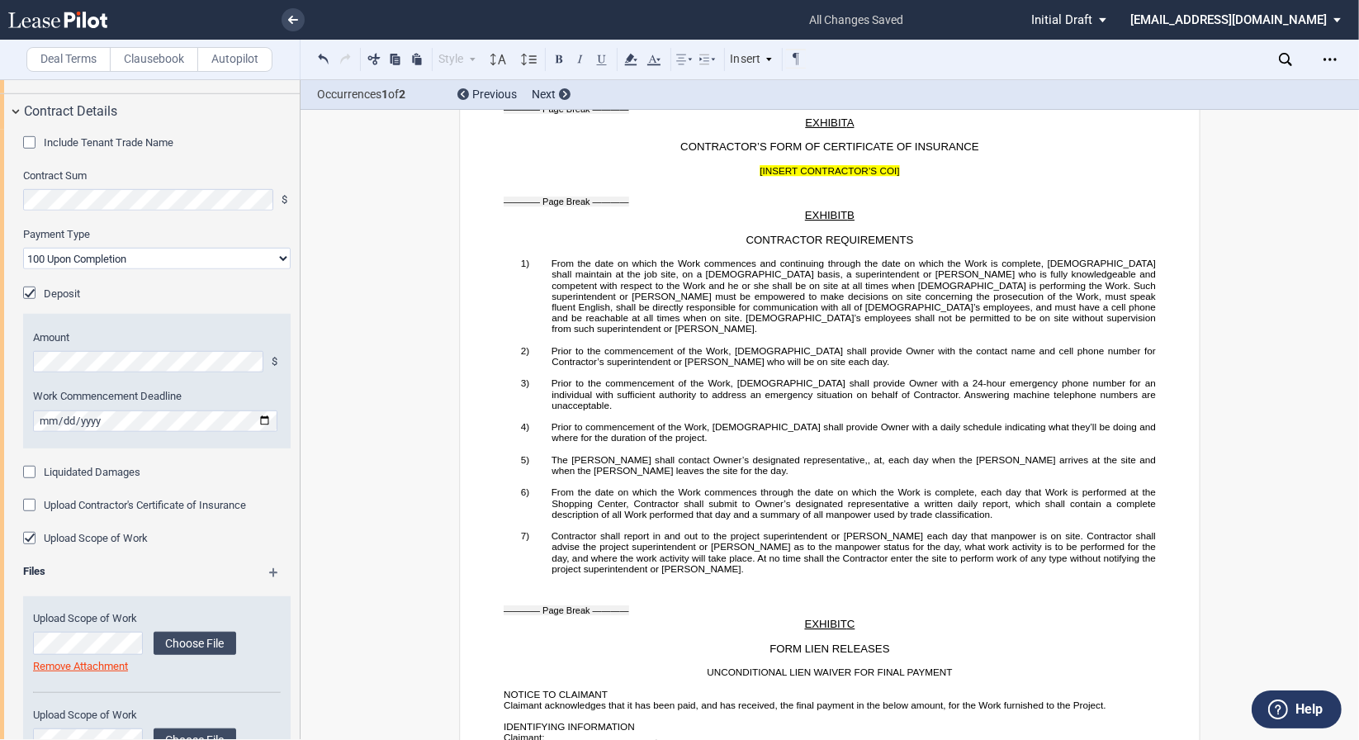
scroll to position [3285, 0]
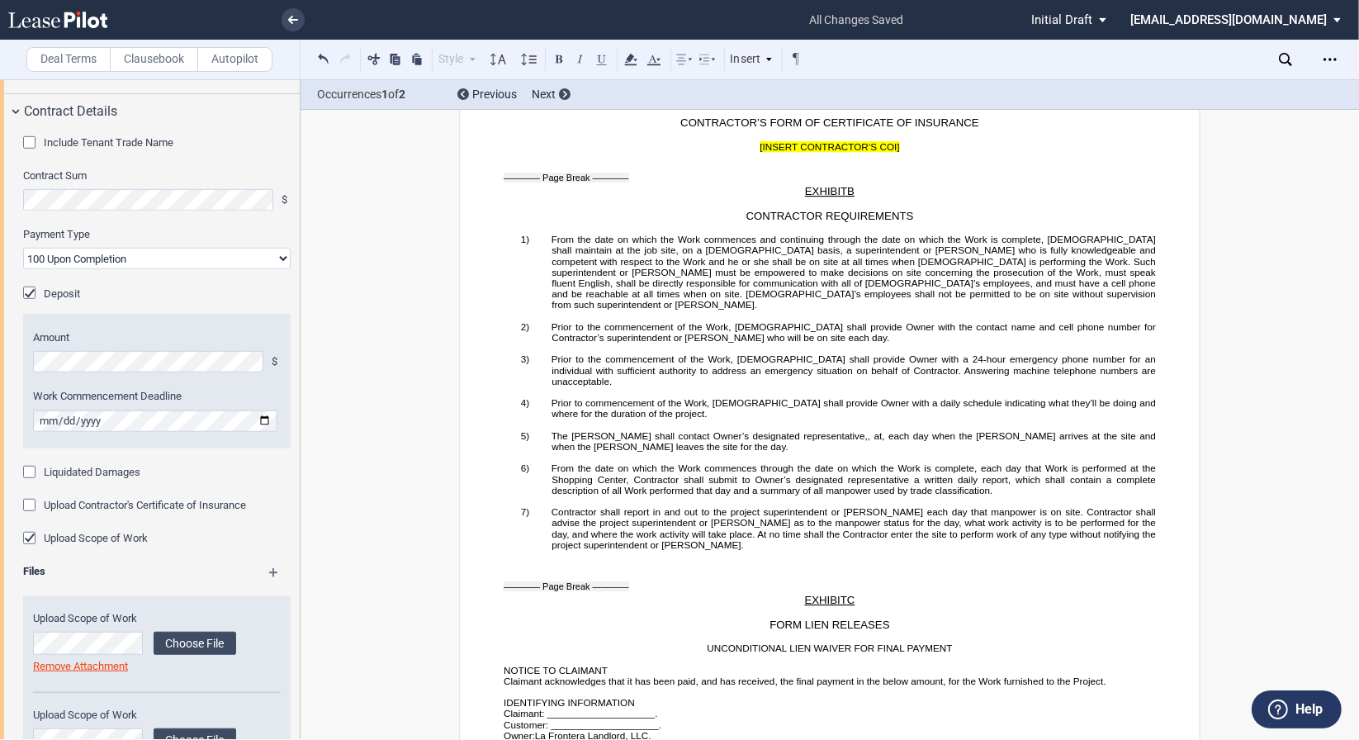
drag, startPoint x: 581, startPoint y: 231, endPoint x: 927, endPoint y: 248, distance: 345.6
click at [654, 60] on use at bounding box center [653, 60] width 13 height 11
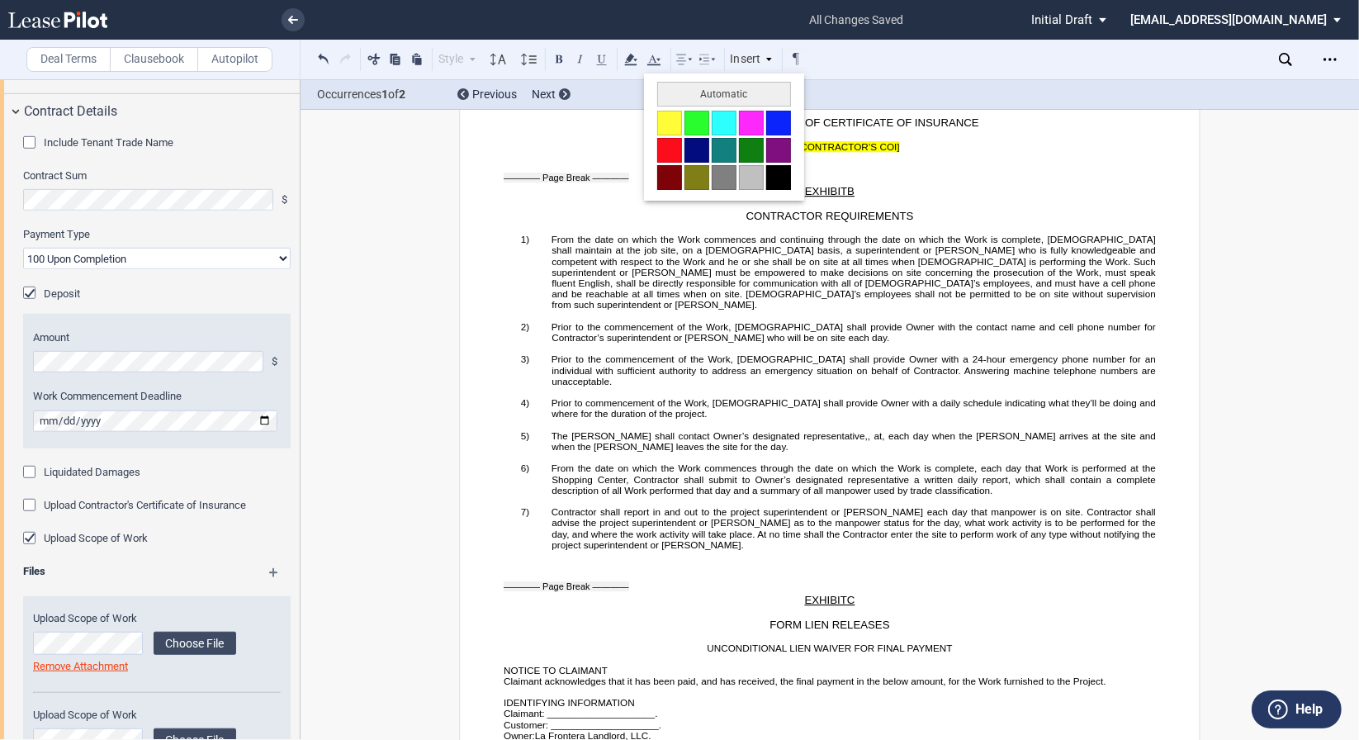
click at [780, 173] on button at bounding box center [778, 177] width 25 height 25
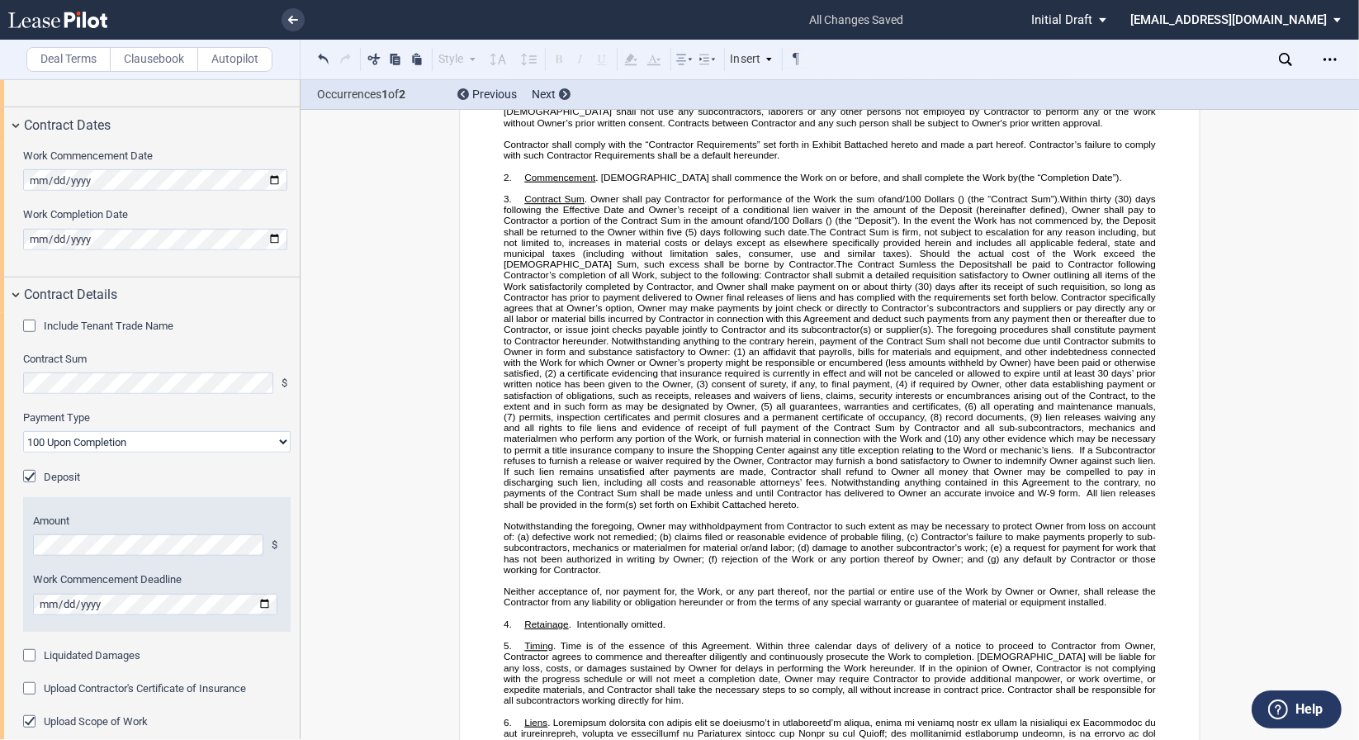
scroll to position [0, 0]
